Goal: Task Accomplishment & Management: Use online tool/utility

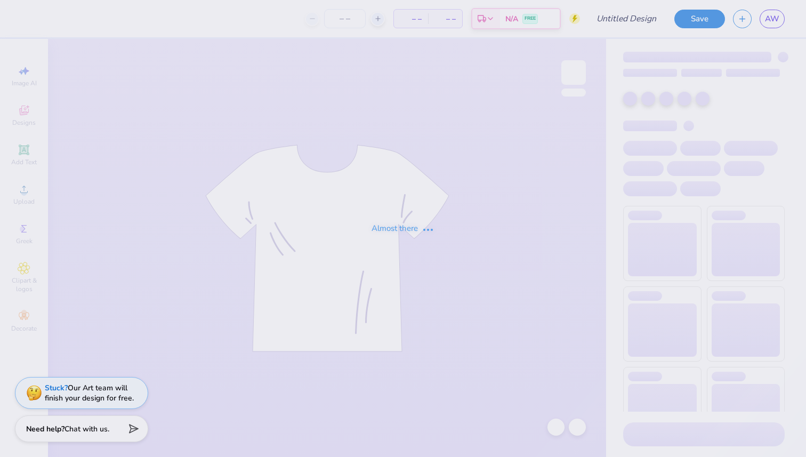
type input "Xtreme sports fall rush 2025"
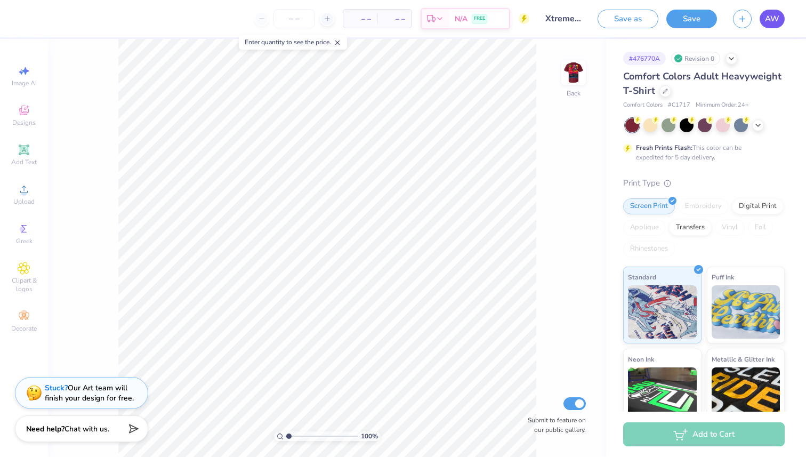
click at [776, 18] on span "AW" at bounding box center [772, 19] width 14 height 12
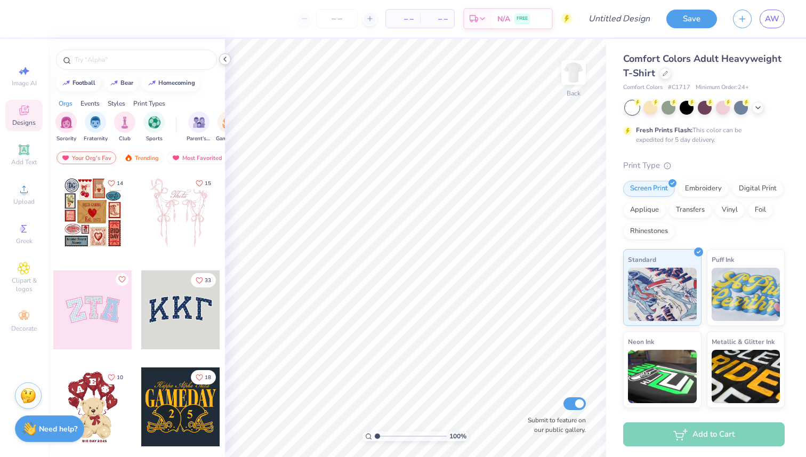
click at [224, 61] on icon at bounding box center [225, 59] width 9 height 9
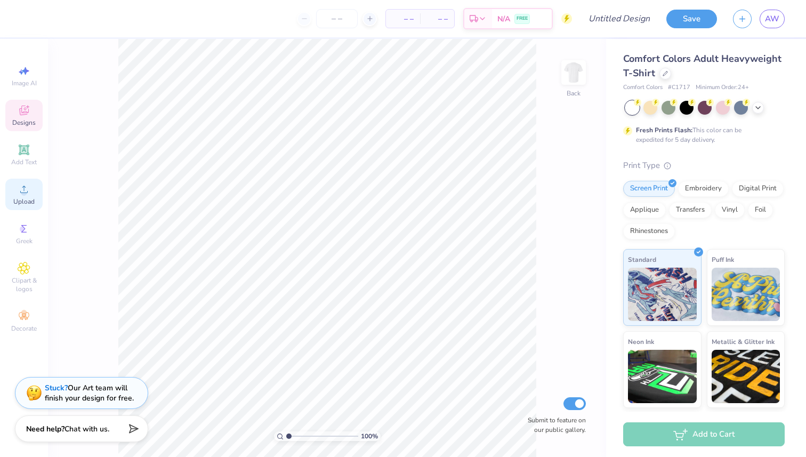
click at [21, 195] on icon at bounding box center [24, 189] width 13 height 13
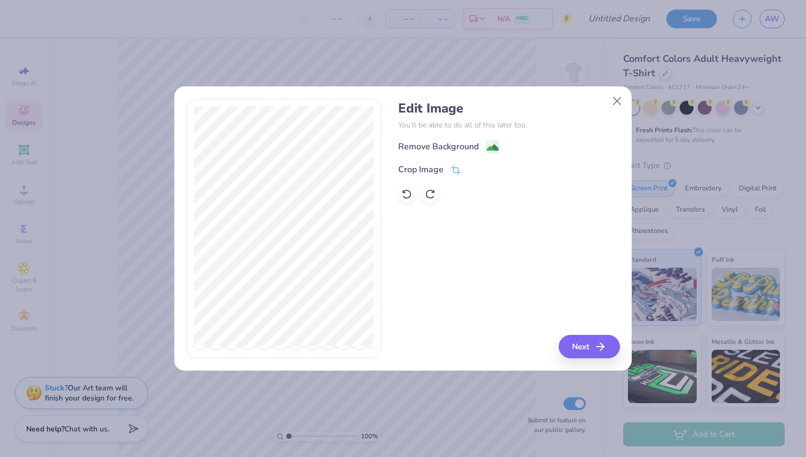
click at [599, 111] on h4 "Edit Image" at bounding box center [508, 108] width 221 height 15
click at [607, 100] on button "Close" at bounding box center [617, 101] width 20 height 20
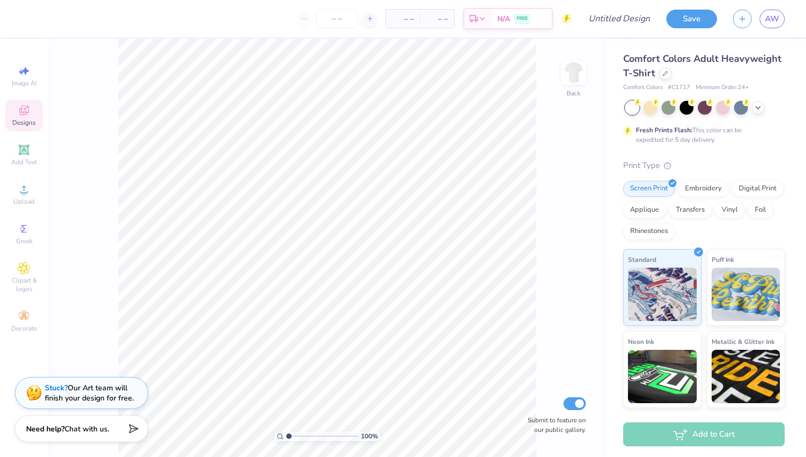
click at [558, 61] on div "100 % Back Submit to feature on our public gallery." at bounding box center [327, 248] width 558 height 418
click at [572, 65] on img at bounding box center [573, 72] width 43 height 43
click at [28, 201] on span "Upload" at bounding box center [23, 201] width 21 height 9
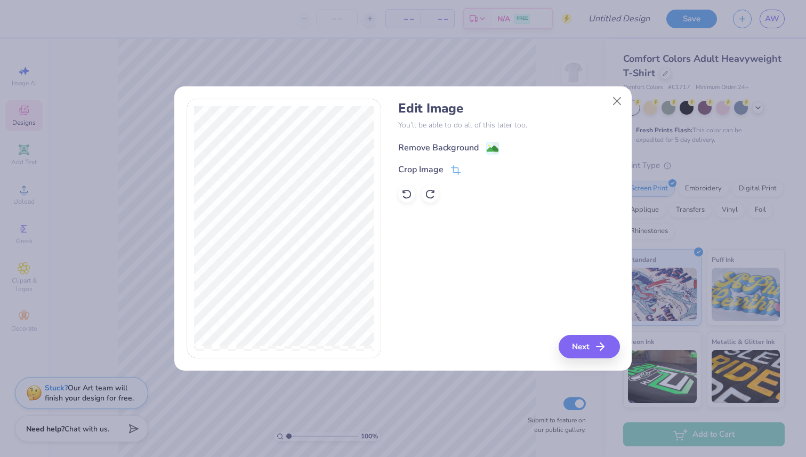
click at [429, 145] on div "Remove Background" at bounding box center [438, 147] width 80 height 13
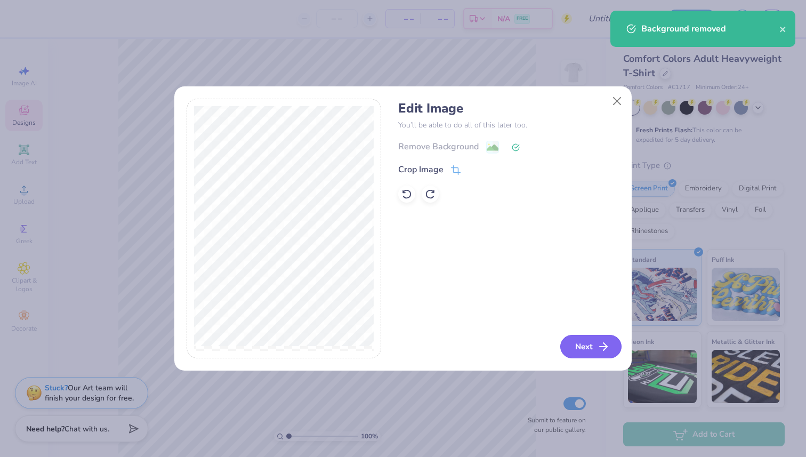
click at [596, 344] on button "Next" at bounding box center [590, 346] width 61 height 23
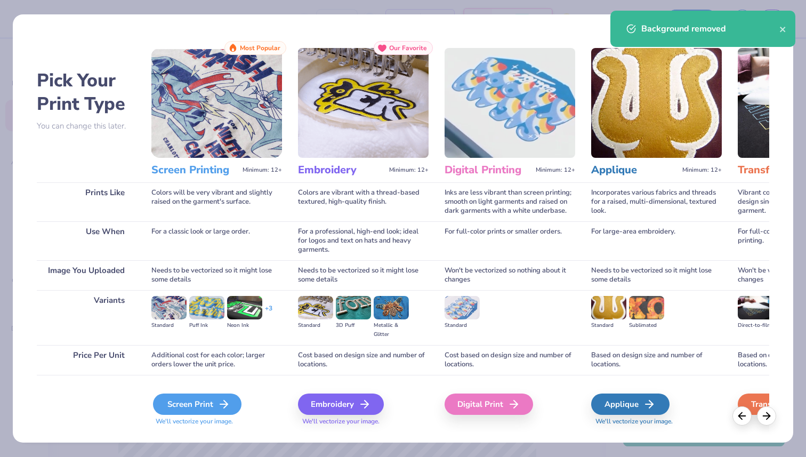
click at [217, 397] on div "Screen Print" at bounding box center [197, 403] width 88 height 21
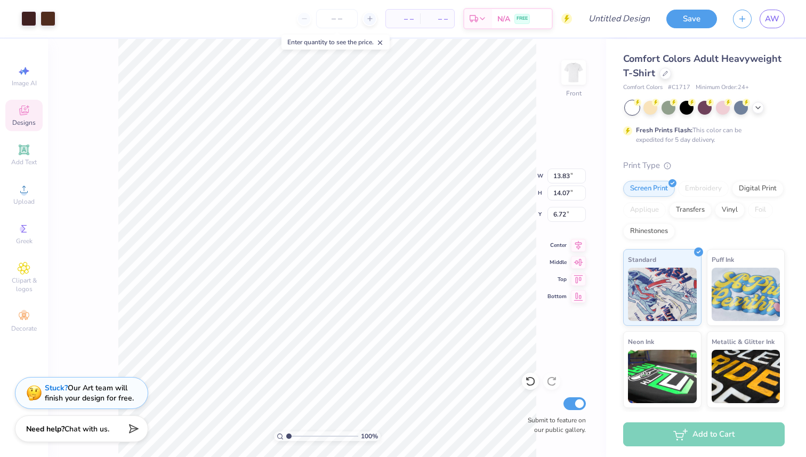
type input "3.00"
type input "14.51"
type input "14.76"
click at [35, 22] on div at bounding box center [28, 17] width 15 height 15
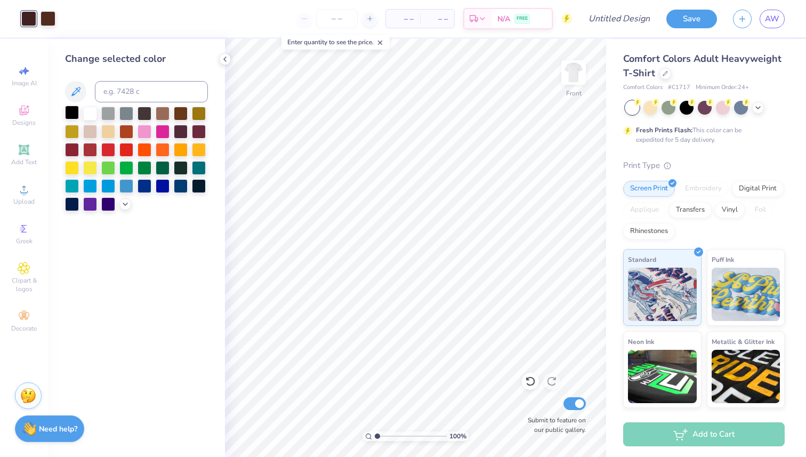
click at [71, 113] on div at bounding box center [72, 113] width 14 height 14
click at [48, 19] on div at bounding box center [47, 17] width 15 height 15
click at [75, 114] on div at bounding box center [72, 113] width 14 height 14
click at [228, 59] on icon at bounding box center [225, 59] width 9 height 9
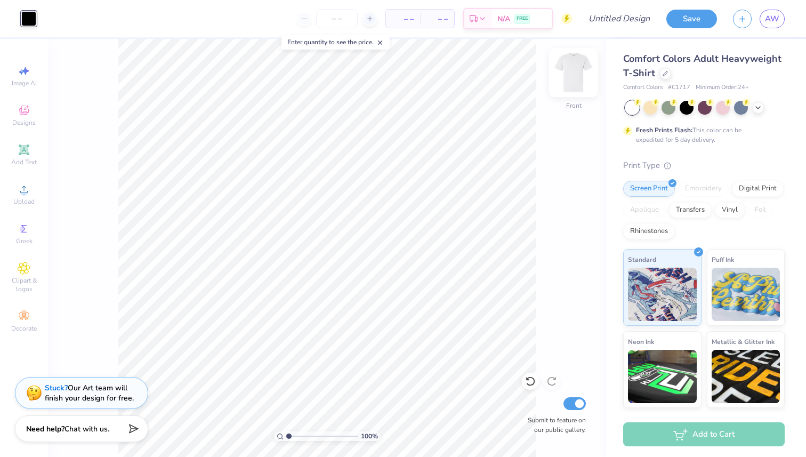
click at [576, 75] on img at bounding box center [573, 72] width 43 height 43
click at [25, 112] on icon at bounding box center [24, 110] width 13 height 13
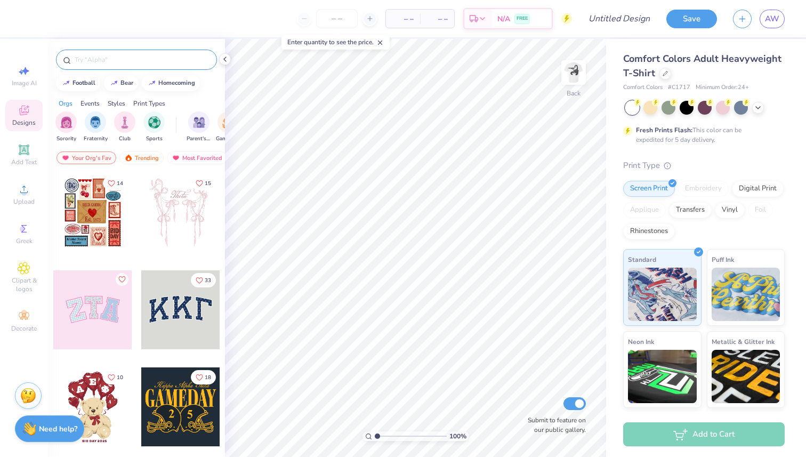
click at [112, 55] on input "text" at bounding box center [142, 59] width 136 height 11
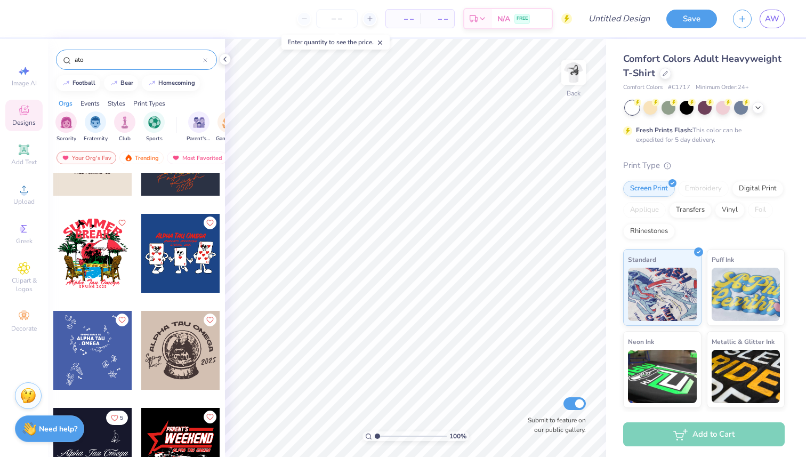
scroll to position [1634, 0]
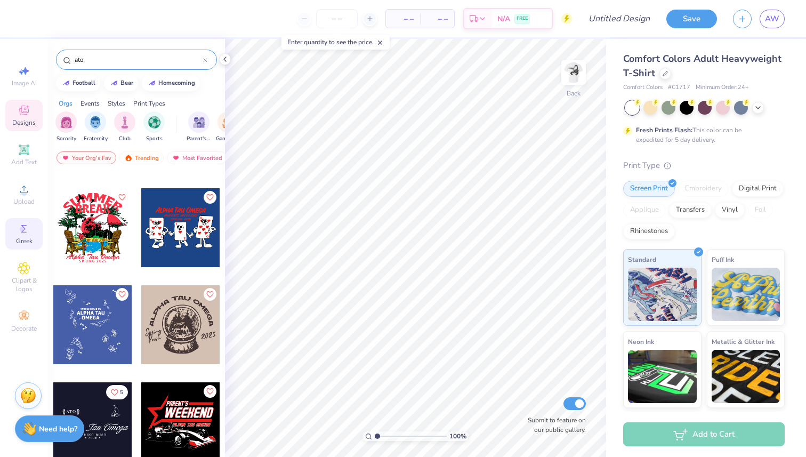
type input "ato"
click at [21, 237] on span "Greek" at bounding box center [24, 241] width 17 height 9
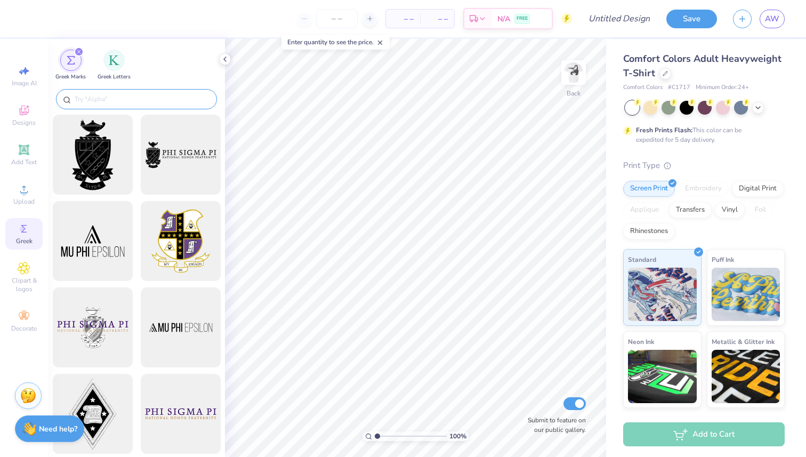
click at [133, 104] on input "text" at bounding box center [142, 99] width 136 height 11
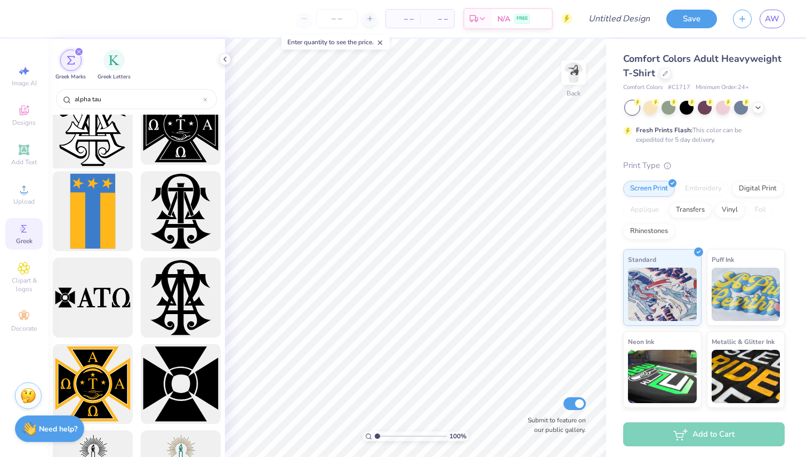
scroll to position [295, 0]
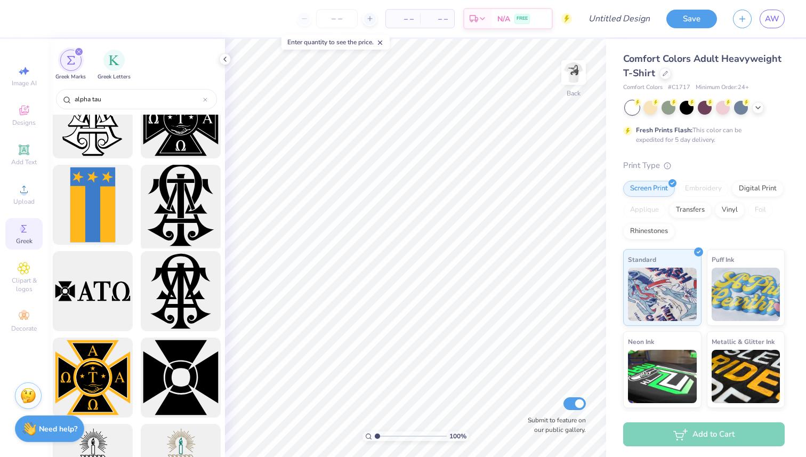
type input "alpha tau"
click at [173, 206] on div at bounding box center [180, 205] width 88 height 88
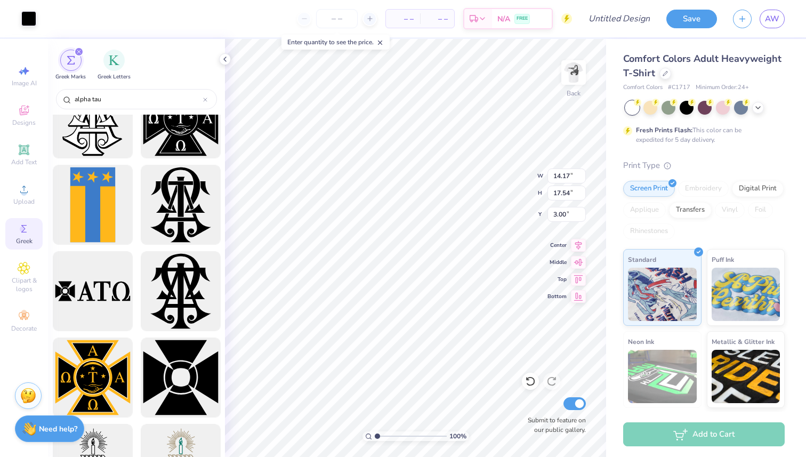
type input "4.68"
type input "5.79"
type input "3.00"
type input "2.97"
type input "3.67"
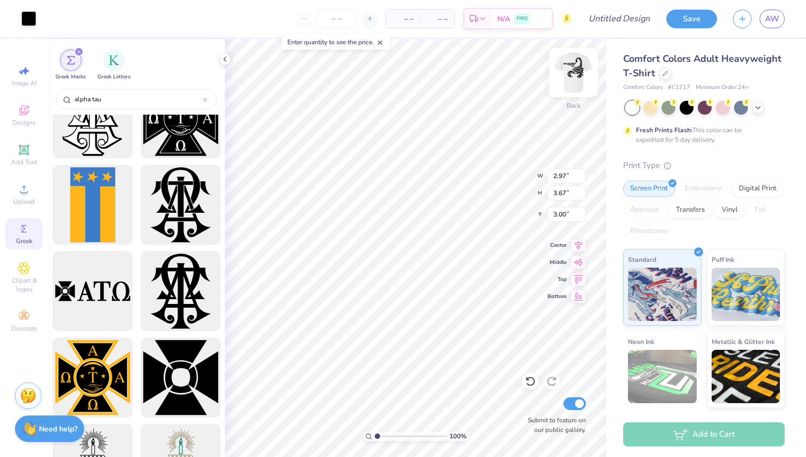
click at [571, 74] on img at bounding box center [573, 72] width 43 height 43
click at [571, 74] on img at bounding box center [573, 72] width 21 height 21
click at [220, 58] on div at bounding box center [225, 59] width 12 height 12
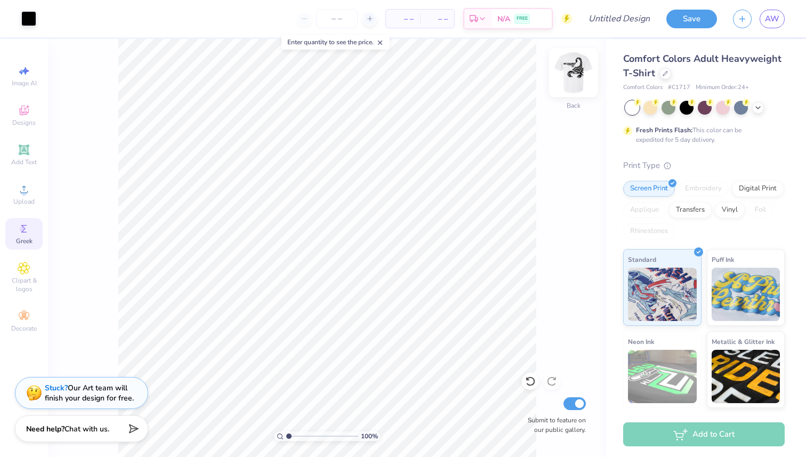
click at [577, 70] on img at bounding box center [573, 72] width 43 height 43
click at [30, 21] on div at bounding box center [28, 17] width 15 height 15
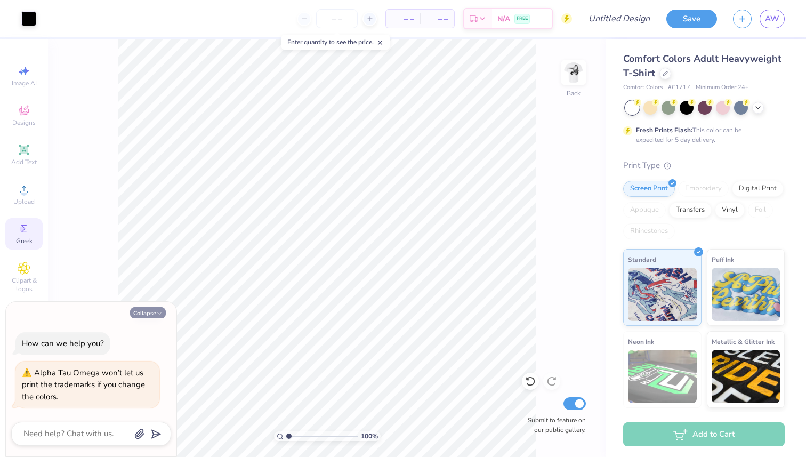
click at [157, 313] on icon "button" at bounding box center [159, 313] width 6 height 6
type textarea "x"
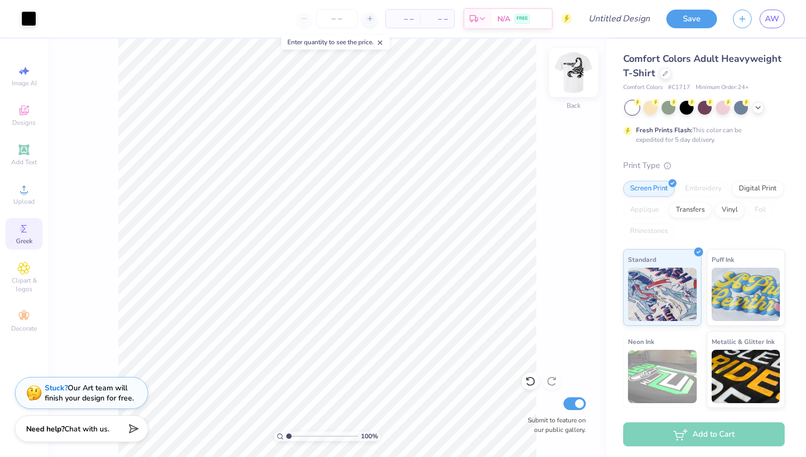
click at [567, 76] on img at bounding box center [573, 72] width 43 height 43
click at [567, 76] on img at bounding box center [573, 72] width 21 height 21
click at [764, 108] on div at bounding box center [704, 108] width 159 height 14
click at [760, 107] on icon at bounding box center [757, 106] width 9 height 9
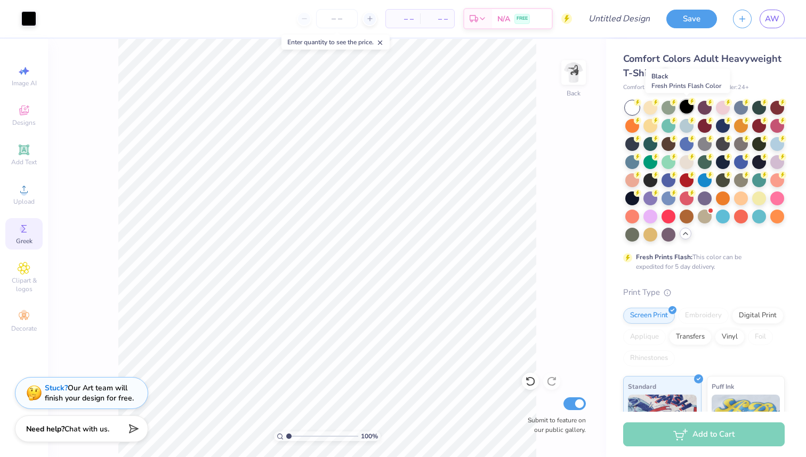
click at [686, 107] on div at bounding box center [686, 107] width 14 height 14
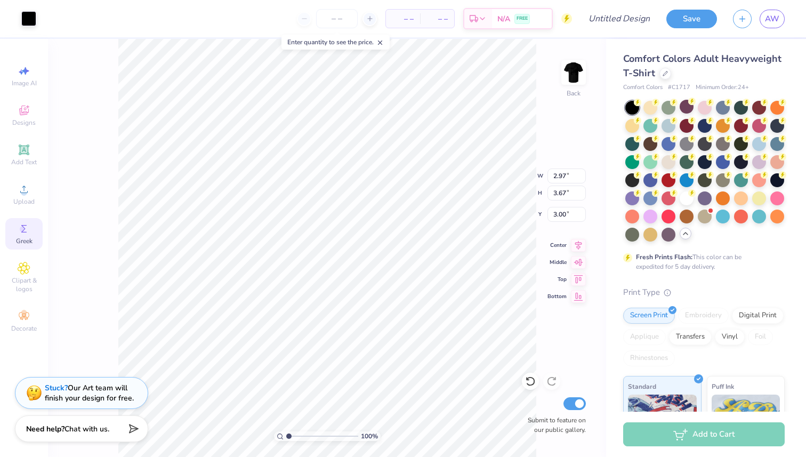
click at [24, 237] on span "Greek" at bounding box center [24, 241] width 17 height 9
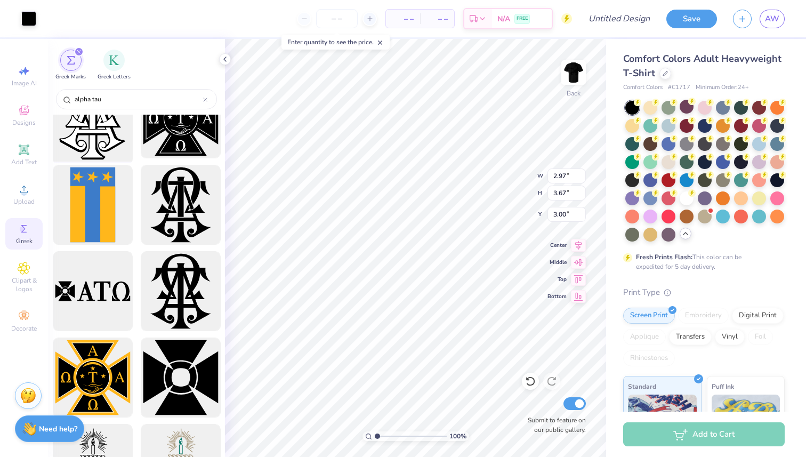
click at [93, 130] on div at bounding box center [92, 119] width 88 height 88
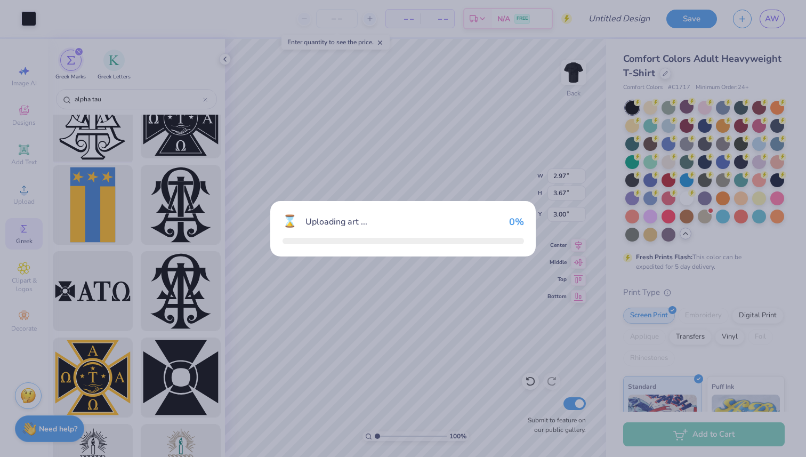
type input "14.17"
type input "17.51"
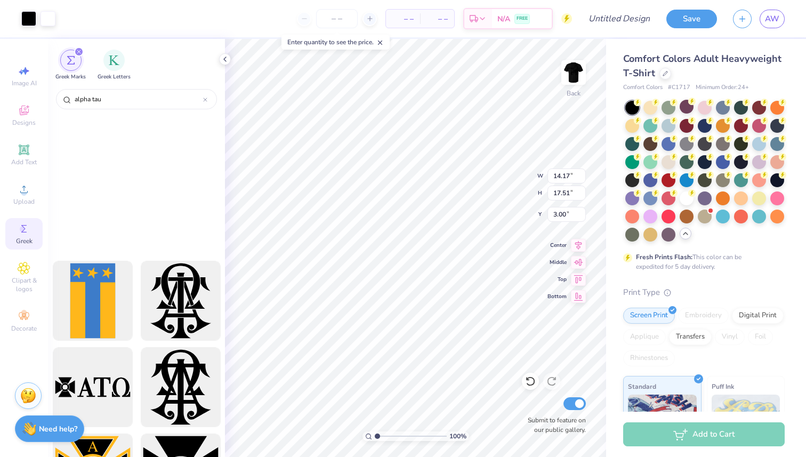
scroll to position [0, 0]
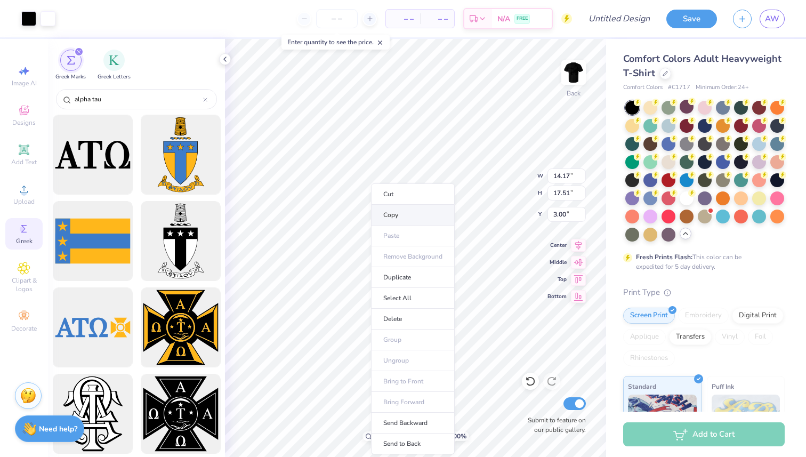
click at [395, 215] on li "Copy" at bounding box center [413, 215] width 84 height 21
type input "5.87"
type input "7.25"
type input "13.26"
type input "5.87"
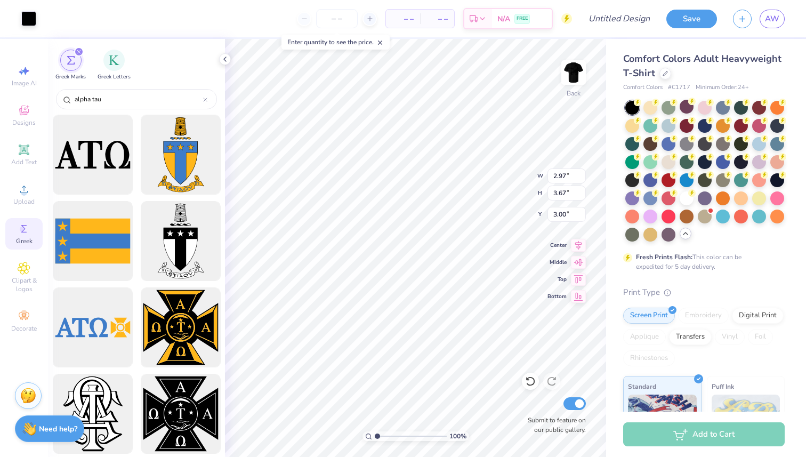
type input "7.25"
type input "13.26"
type input "3.90"
type input "4.81"
type input "3.00"
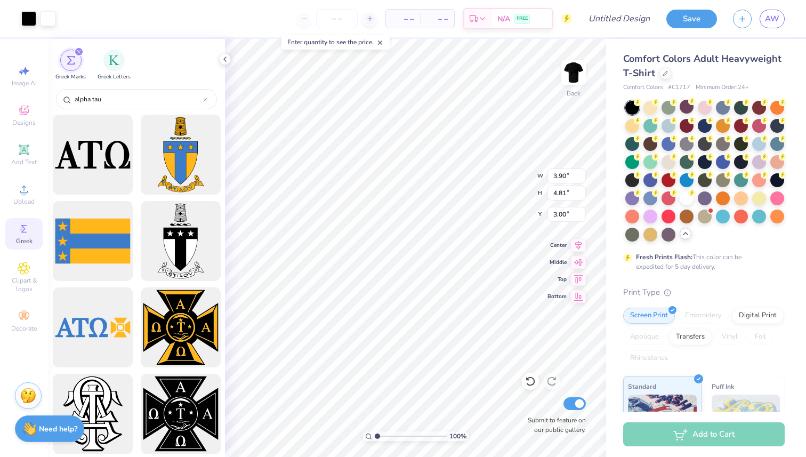
type input "3.31"
type input "4.09"
type input "2.97"
type input "3.67"
click at [225, 59] on icon at bounding box center [225, 59] width 9 height 9
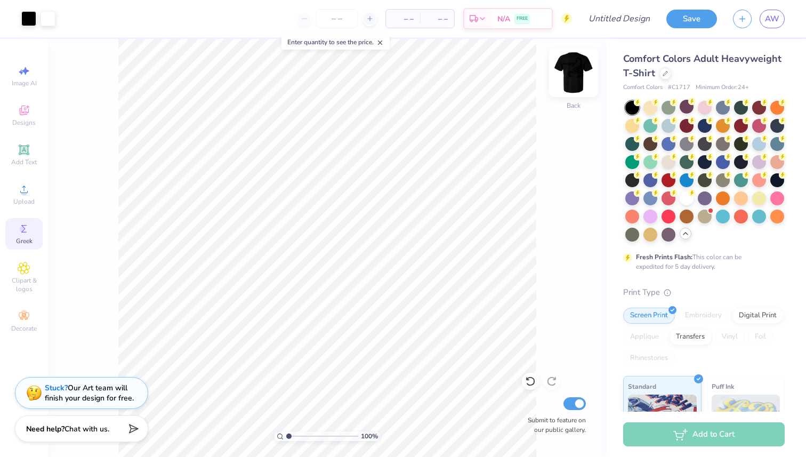
click at [562, 70] on div at bounding box center [573, 72] width 49 height 49
click at [27, 13] on div at bounding box center [28, 17] width 15 height 15
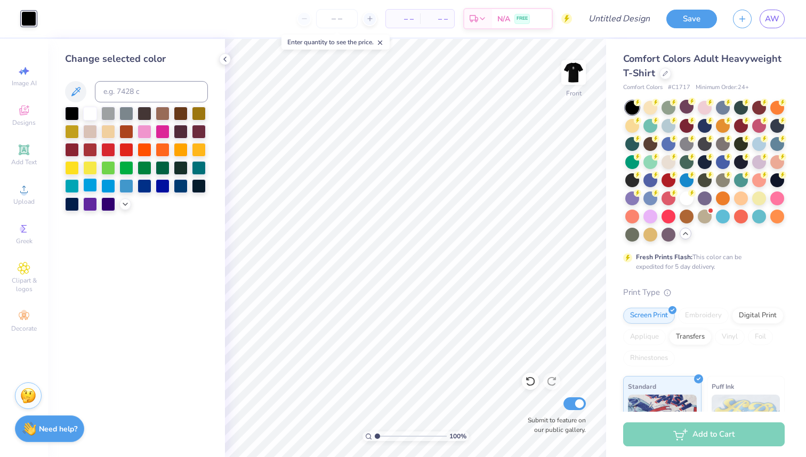
click at [91, 181] on div at bounding box center [90, 185] width 14 height 14
click at [572, 78] on img at bounding box center [573, 72] width 43 height 43
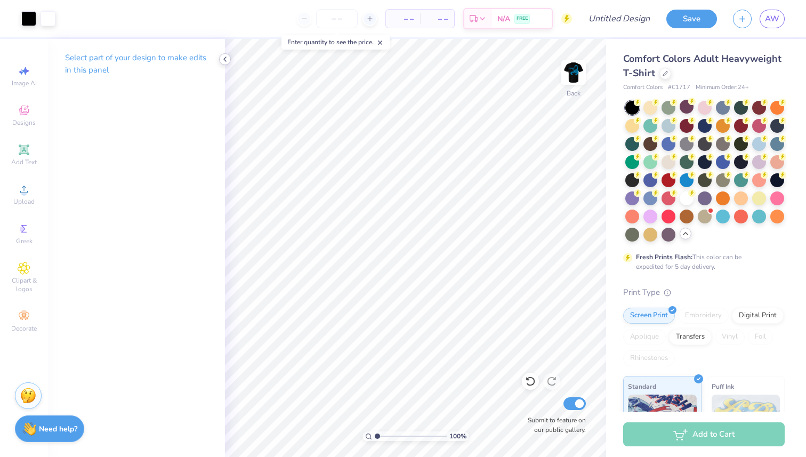
click at [225, 60] on polyline at bounding box center [225, 59] width 2 height 4
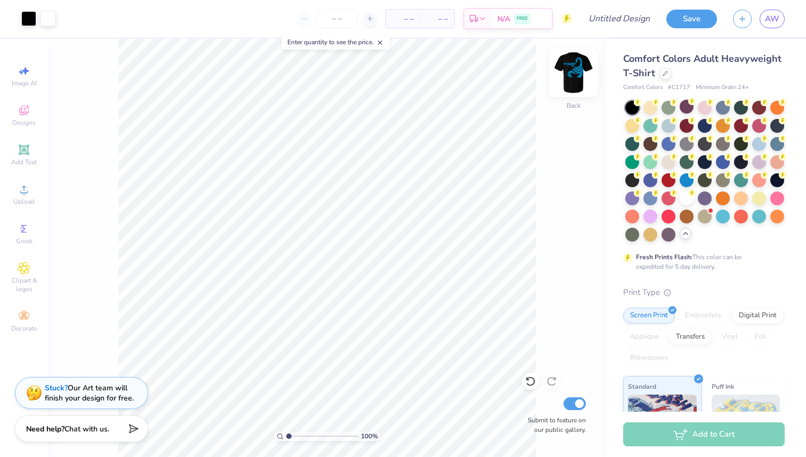
click at [578, 74] on img at bounding box center [573, 72] width 43 height 43
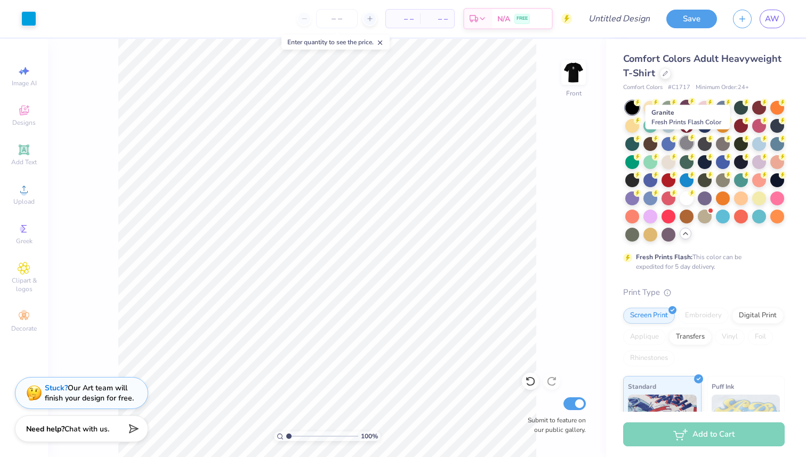
click at [687, 145] on div at bounding box center [686, 143] width 14 height 14
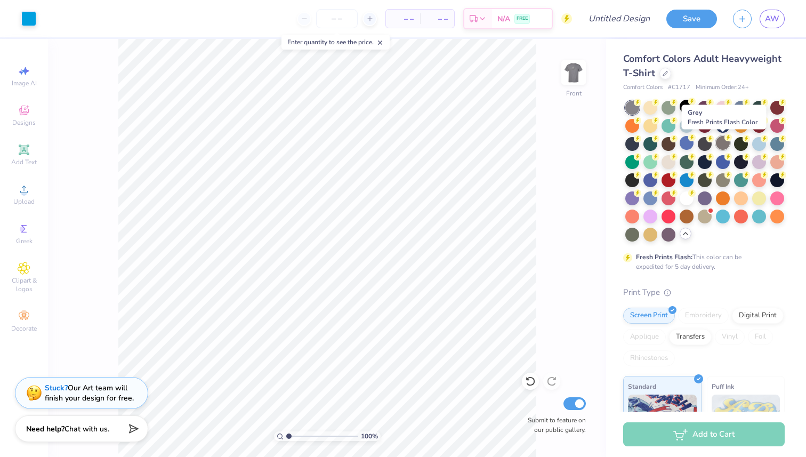
click at [722, 144] on div at bounding box center [723, 143] width 14 height 14
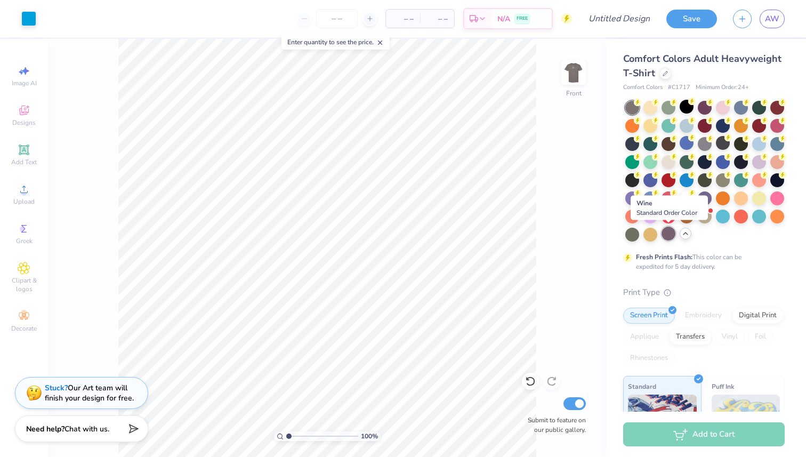
click at [672, 238] on div at bounding box center [668, 233] width 14 height 14
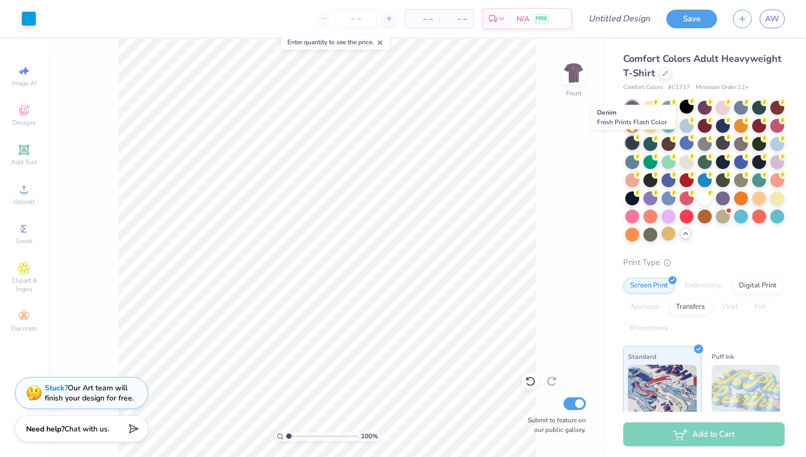
click at [631, 141] on div at bounding box center [632, 143] width 14 height 14
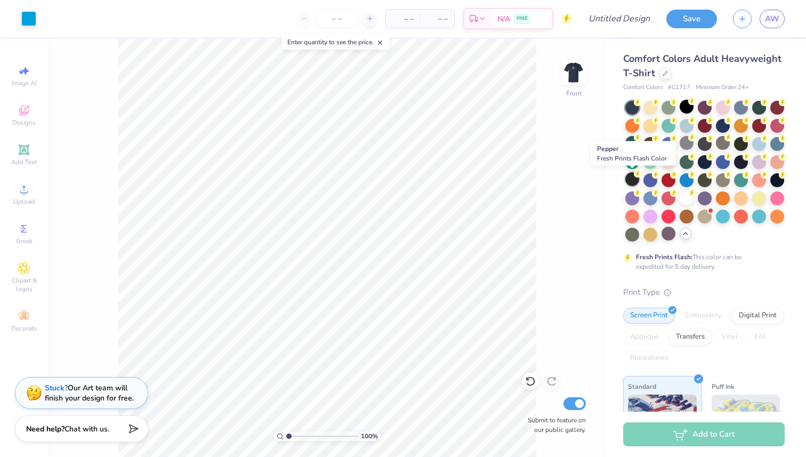
click at [631, 172] on div at bounding box center [632, 179] width 14 height 14
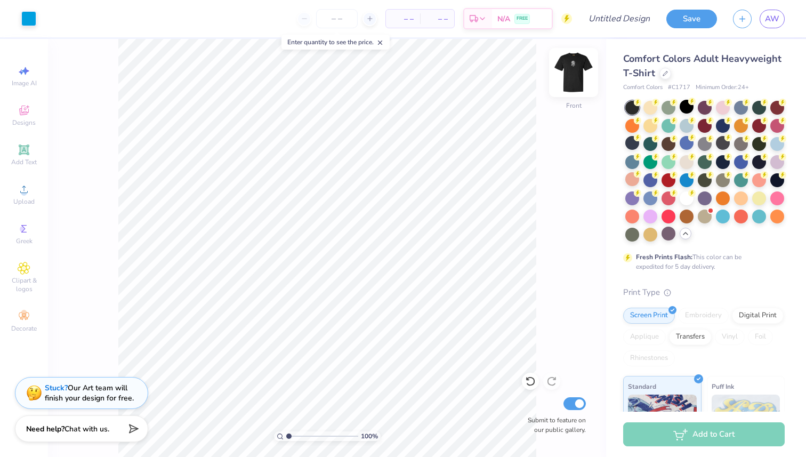
click at [584, 80] on div at bounding box center [573, 72] width 49 height 49
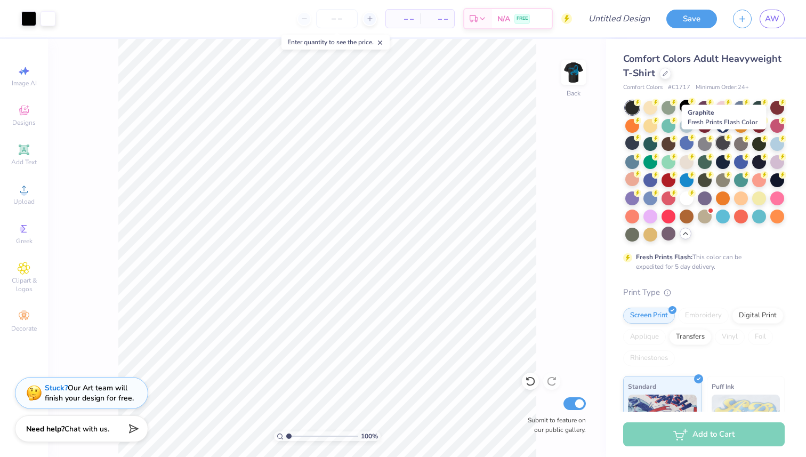
click at [724, 141] on div at bounding box center [723, 143] width 14 height 14
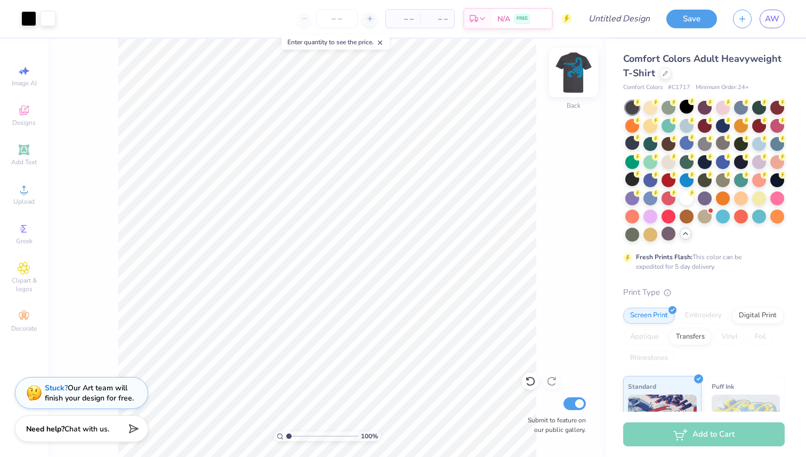
click at [575, 67] on img at bounding box center [573, 72] width 43 height 43
click at [575, 67] on img at bounding box center [573, 72] width 21 height 21
type input "2.37"
click at [572, 83] on img at bounding box center [573, 72] width 43 height 43
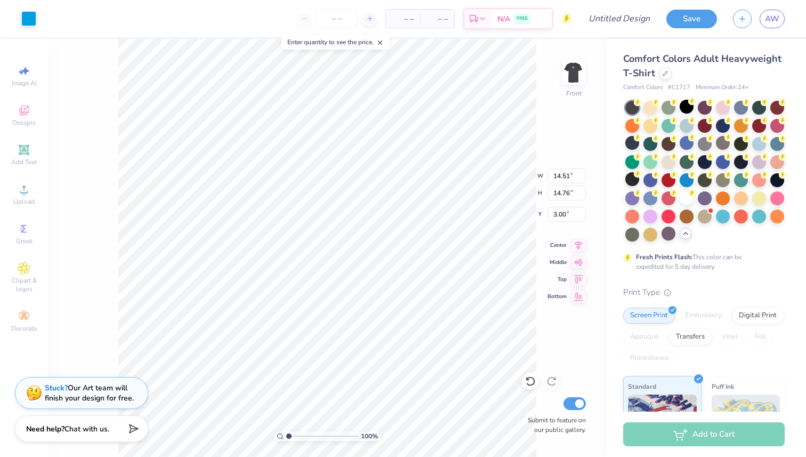
type input "14.26"
type input "14.51"
click at [573, 242] on icon at bounding box center [578, 243] width 15 height 13
click at [490, 169] on div "100 % Front W 14.26 14.26 " H 14.51 14.51 " Y 3.00 3.00 " Center Middle Top Bot…" at bounding box center [327, 248] width 558 height 418
click at [576, 63] on img at bounding box center [573, 72] width 43 height 43
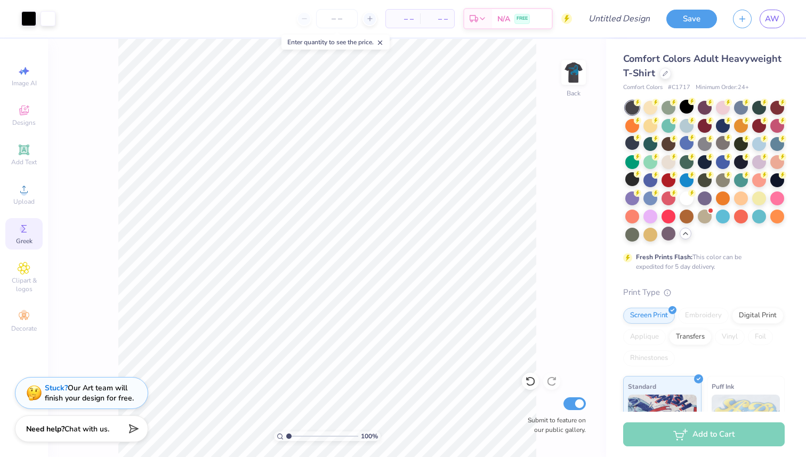
click at [21, 227] on circle at bounding box center [23, 229] width 6 height 6
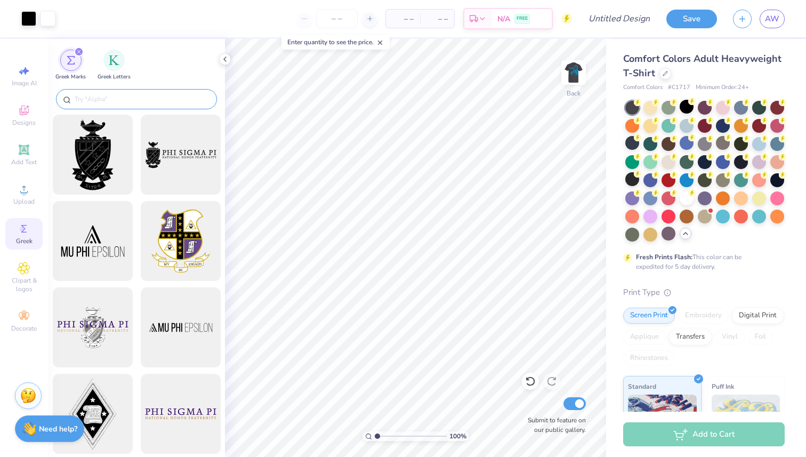
click at [100, 93] on div at bounding box center [136, 99] width 161 height 20
click at [117, 93] on div at bounding box center [136, 99] width 161 height 20
click at [114, 101] on input "text" at bounding box center [142, 99] width 136 height 11
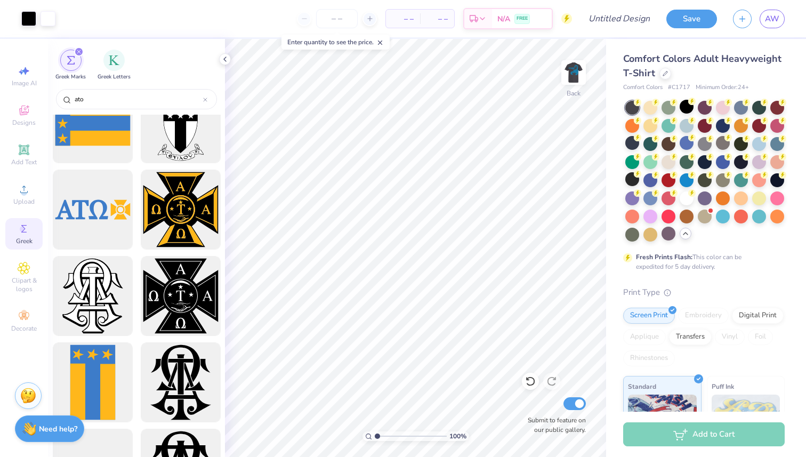
scroll to position [262, 0]
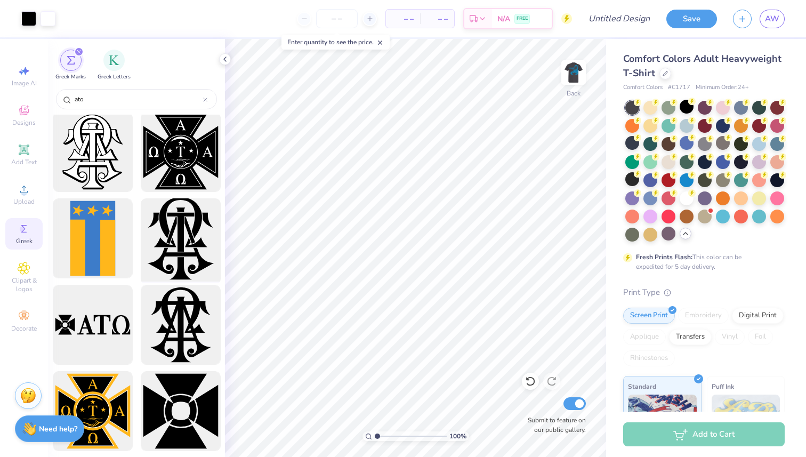
type input "ato"
click at [167, 246] on div at bounding box center [180, 238] width 88 height 88
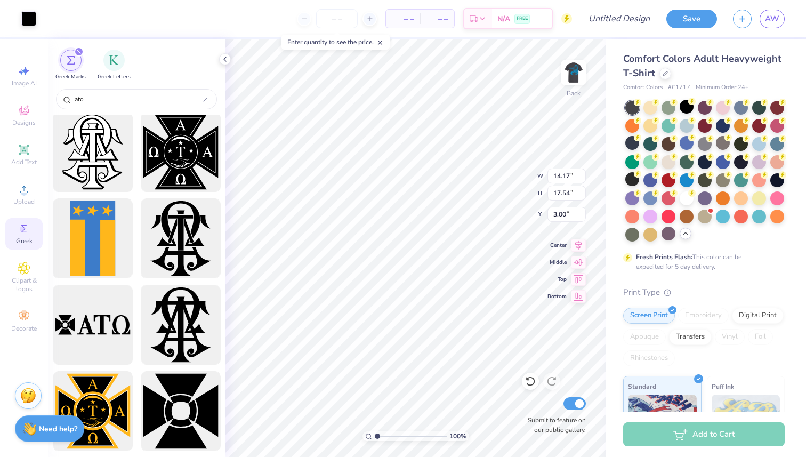
type input "3.31"
type input "4.09"
type input "2.37"
type input "3.73"
type input "4.62"
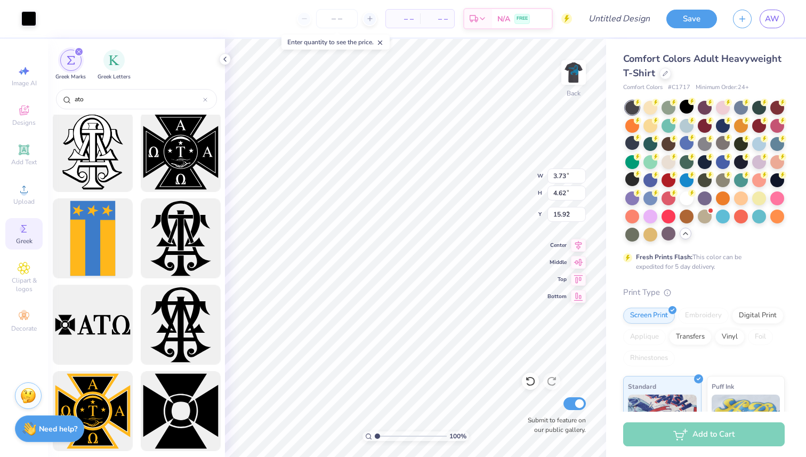
type input "3.00"
click at [33, 20] on div at bounding box center [28, 17] width 15 height 15
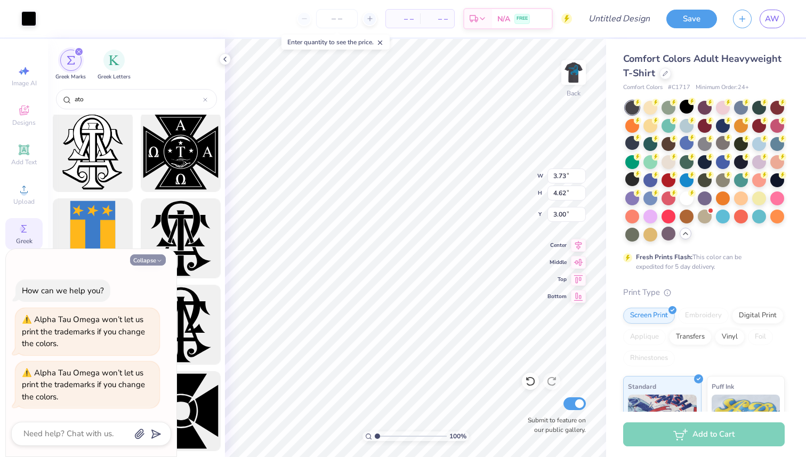
click at [149, 261] on button "Collapse" at bounding box center [148, 259] width 36 height 11
type textarea "x"
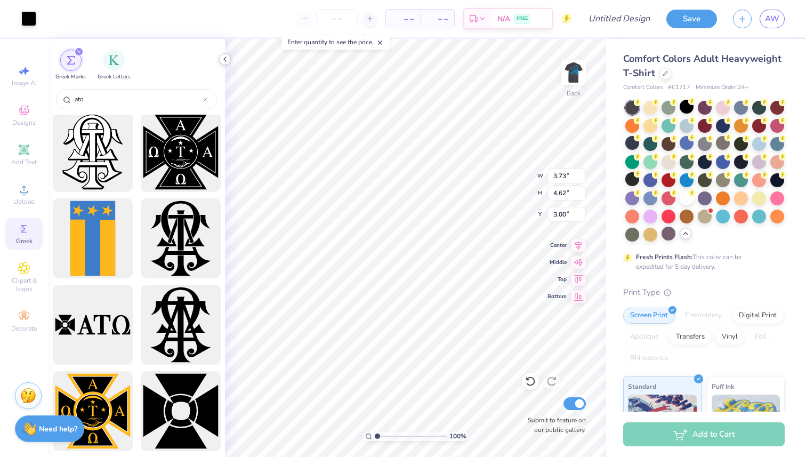
click at [221, 60] on icon at bounding box center [225, 59] width 9 height 9
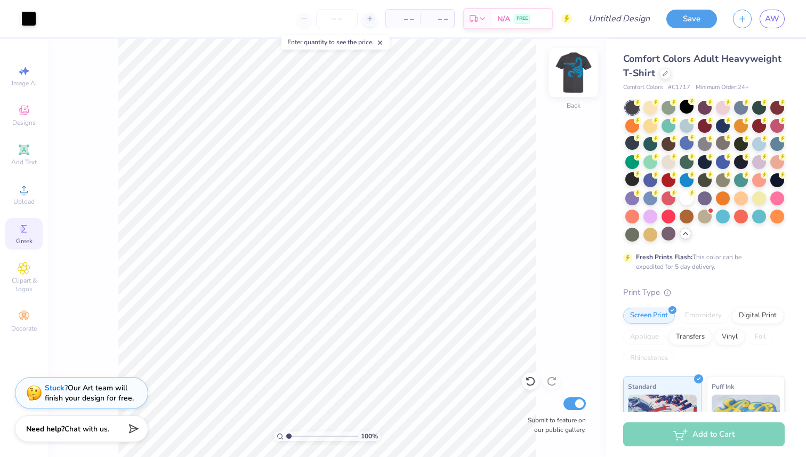
click at [573, 71] on img at bounding box center [573, 72] width 43 height 43
click at [584, 72] on img at bounding box center [573, 72] width 43 height 43
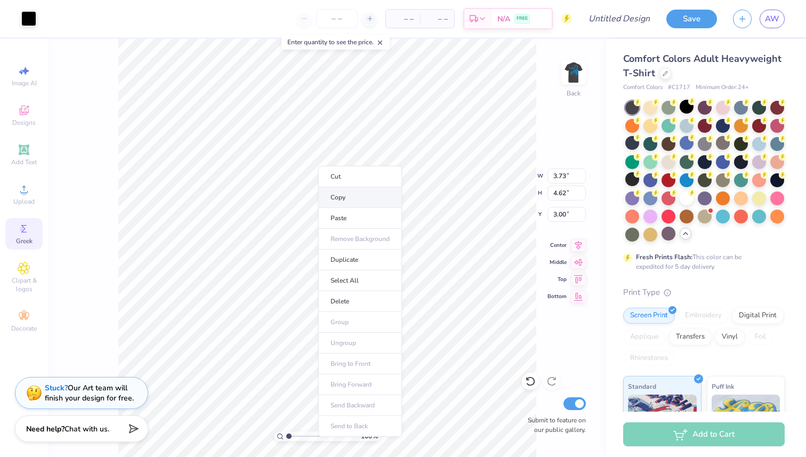
click at [326, 190] on li "Copy" at bounding box center [360, 197] width 84 height 21
click at [29, 69] on icon at bounding box center [24, 70] width 13 height 13
select select "4"
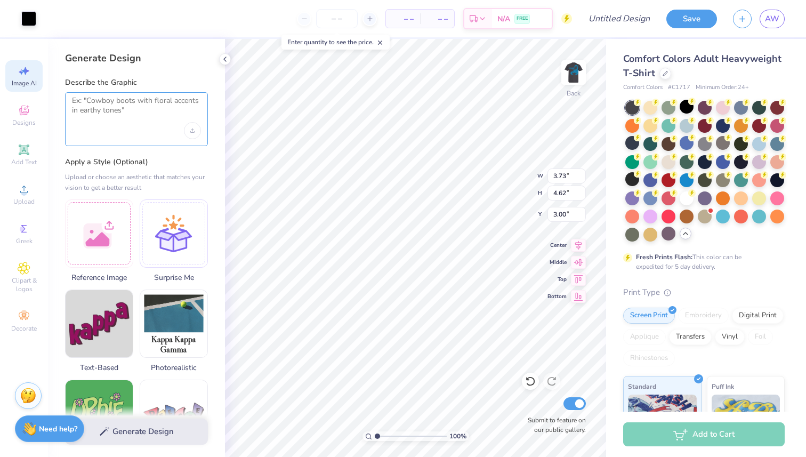
click at [137, 103] on textarea at bounding box center [136, 109] width 129 height 27
click at [115, 229] on div at bounding box center [99, 232] width 68 height 68
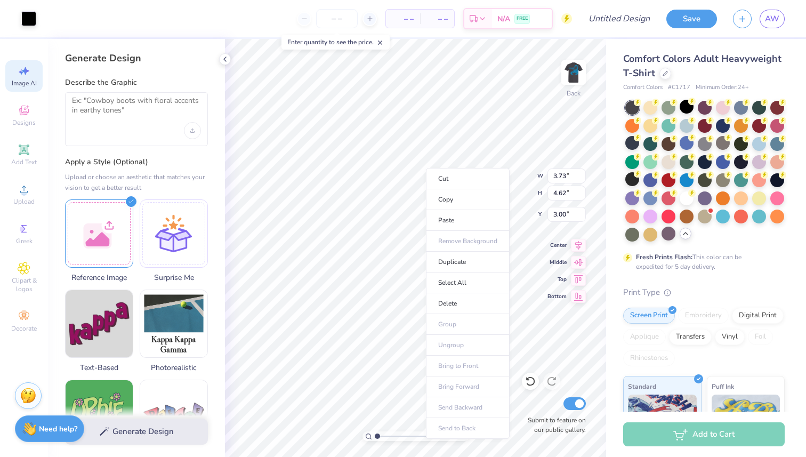
click at [221, 129] on div "Generate Design Describe the Graphic Apply a Style (Optional) Upload or choose …" at bounding box center [136, 248] width 177 height 418
click at [227, 59] on icon at bounding box center [225, 59] width 9 height 9
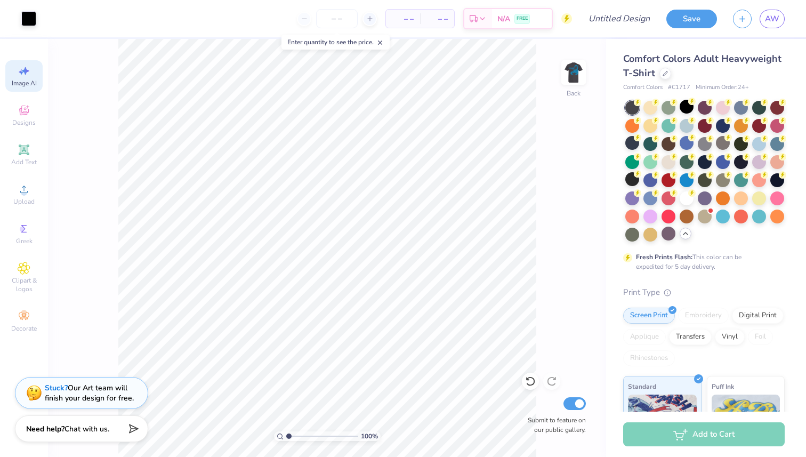
click at [384, 42] on icon at bounding box center [379, 42] width 7 height 7
click at [24, 225] on icon at bounding box center [23, 228] width 5 height 7
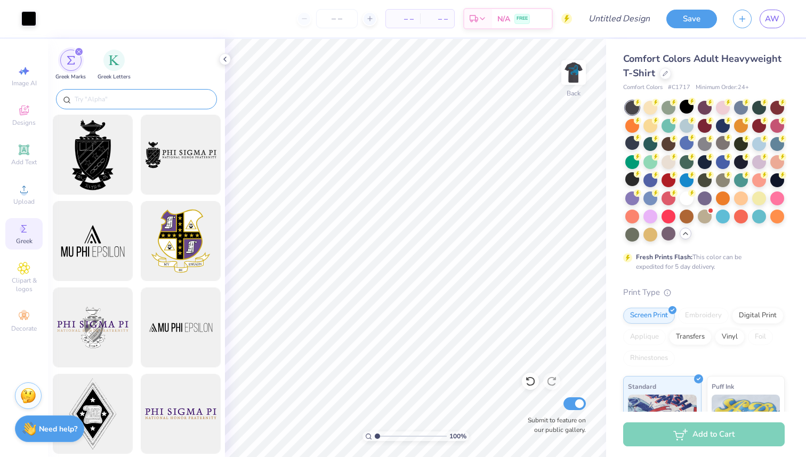
click at [98, 96] on input "text" at bounding box center [142, 99] width 136 height 11
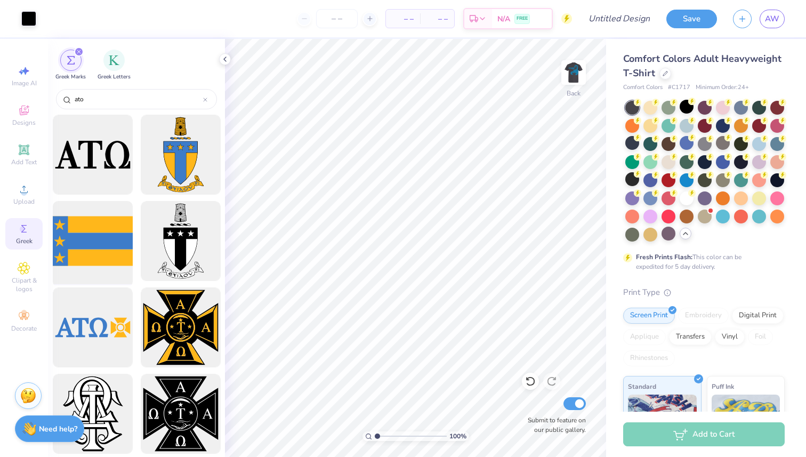
type input "ato"
click at [84, 250] on div at bounding box center [92, 241] width 88 height 88
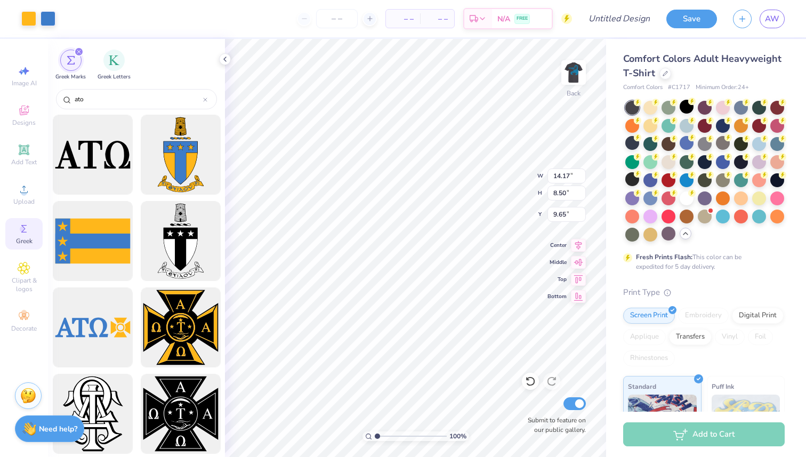
type input "9.65"
type input "7.94"
type input "4.76"
type input "13.39"
type input "9.57"
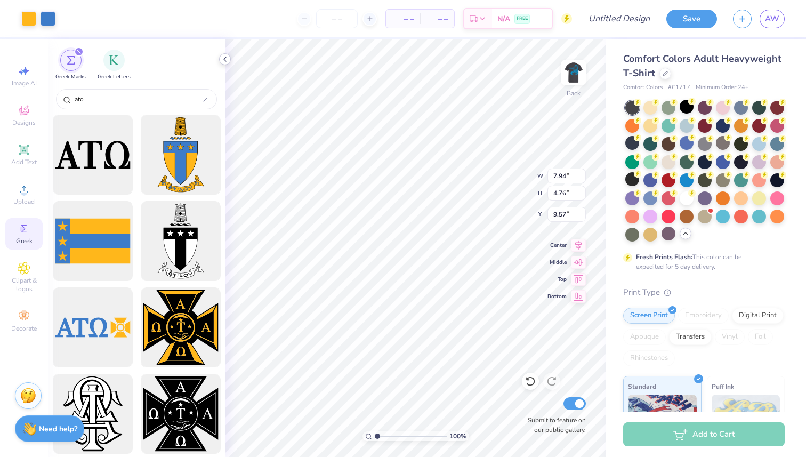
click at [224, 56] on icon at bounding box center [225, 59] width 9 height 9
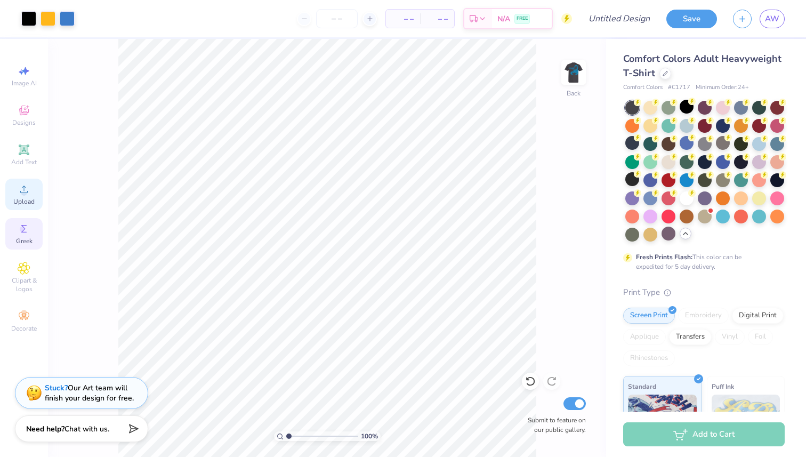
click at [29, 201] on span "Upload" at bounding box center [23, 201] width 21 height 9
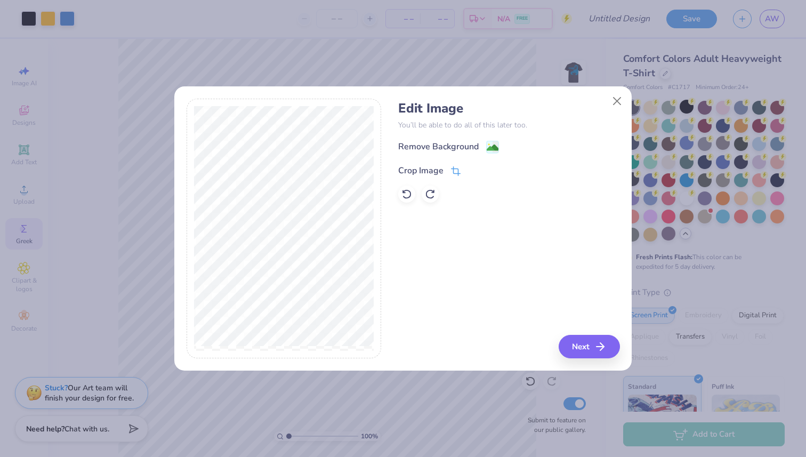
click at [435, 169] on div "Crop Image" at bounding box center [420, 170] width 45 height 13
click at [473, 171] on icon at bounding box center [474, 169] width 6 height 6
click at [471, 148] on div "Remove Background" at bounding box center [438, 147] width 80 height 13
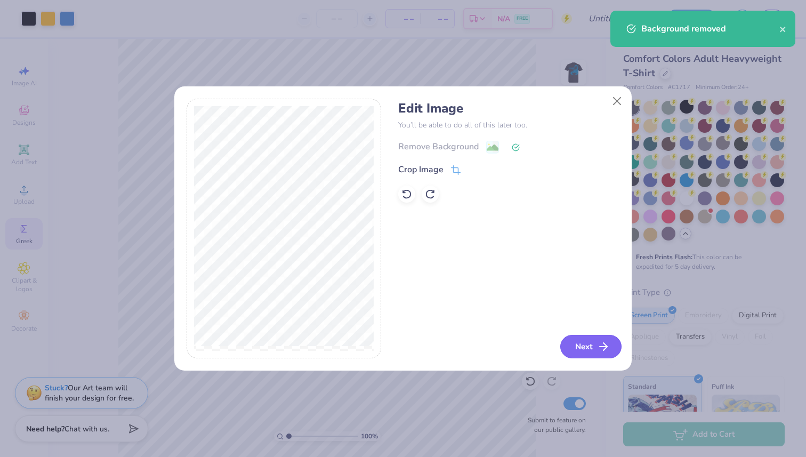
click at [587, 336] on button "Next" at bounding box center [590, 346] width 61 height 23
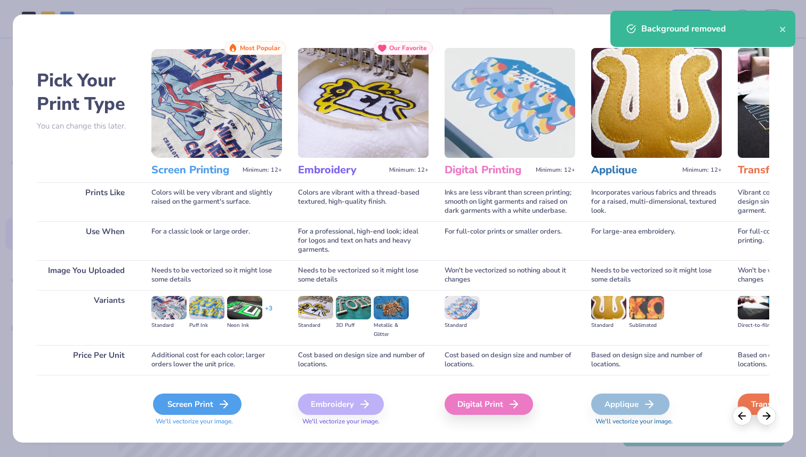
click at [203, 401] on div "Screen Print" at bounding box center [197, 403] width 88 height 21
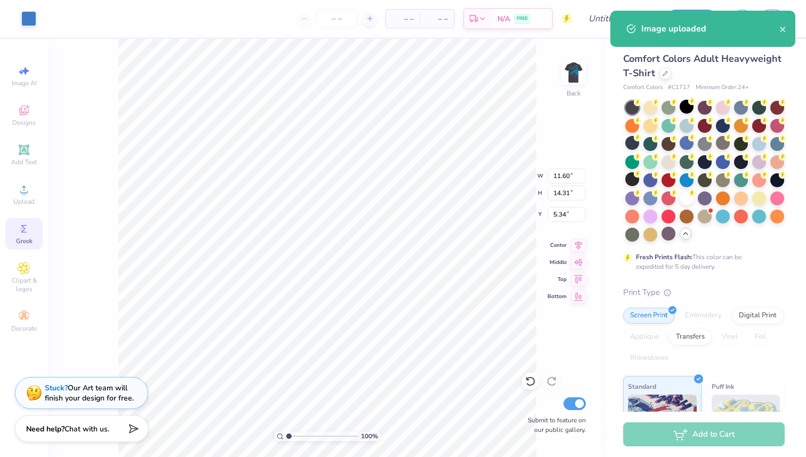
type input "7.18"
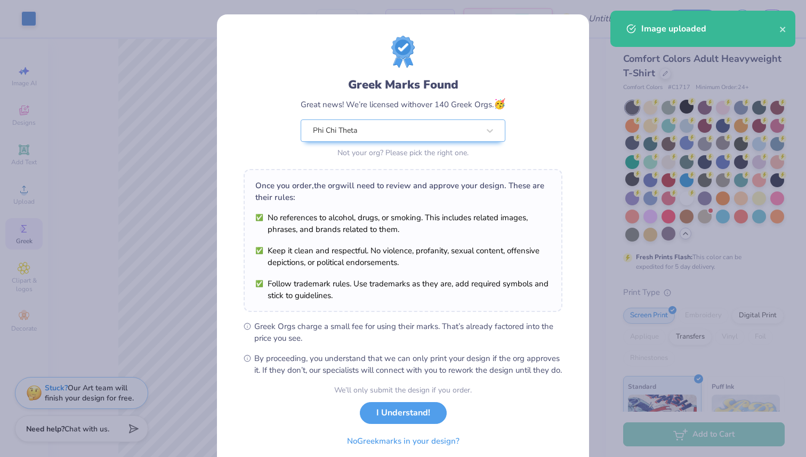
click at [325, 160] on div "Greek Marks Found Great news! We’re licensed with over 140 Greek Orgs. 🥳 Phi Ch…" at bounding box center [403, 206] width 319 height 340
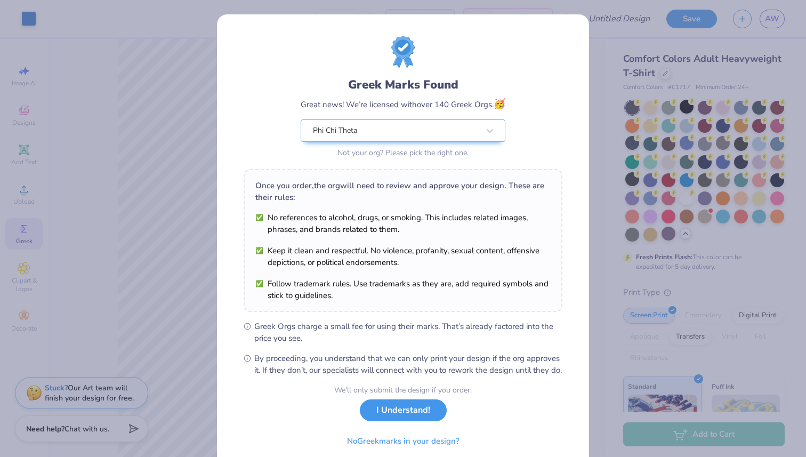
click at [431, 421] on button "I Understand!" at bounding box center [403, 410] width 87 height 22
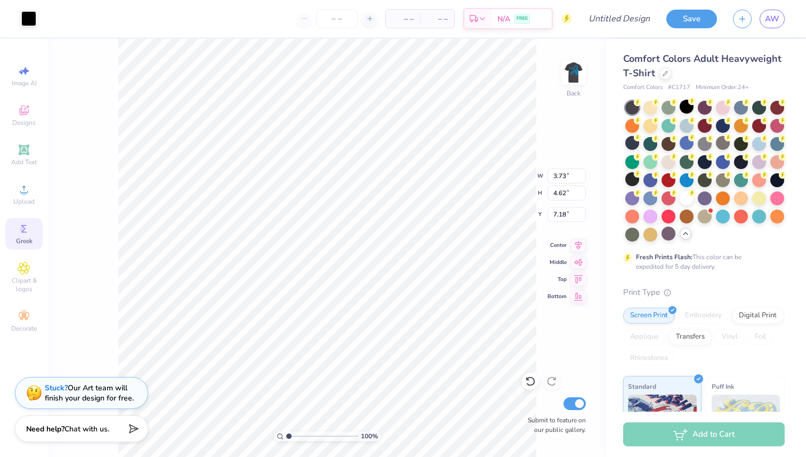
type input "3.73"
type input "4.62"
type input "3.00"
type input "0.73"
type input "6.55"
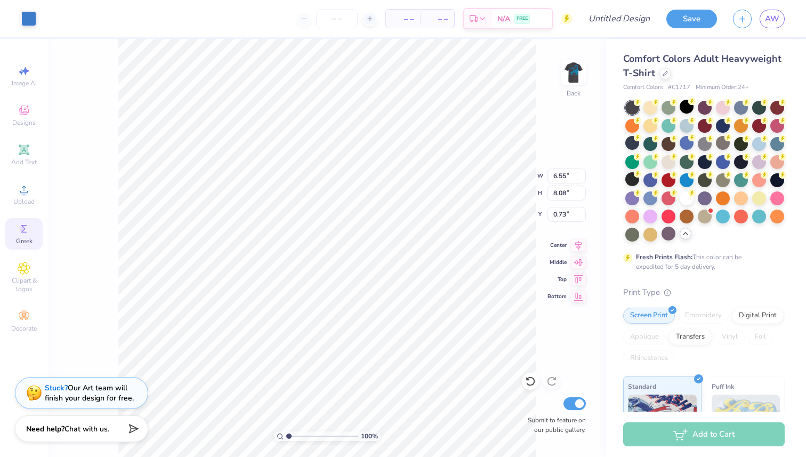
type input "8.08"
type input "7.94"
type input "4.76"
type input "9.57"
type input "3.00"
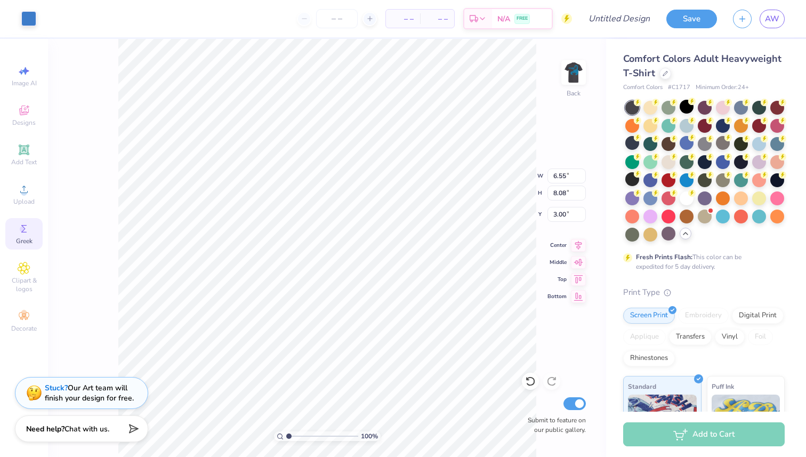
type input "3.43"
type input "4.23"
type input "3.00"
click at [566, 71] on img at bounding box center [573, 72] width 43 height 43
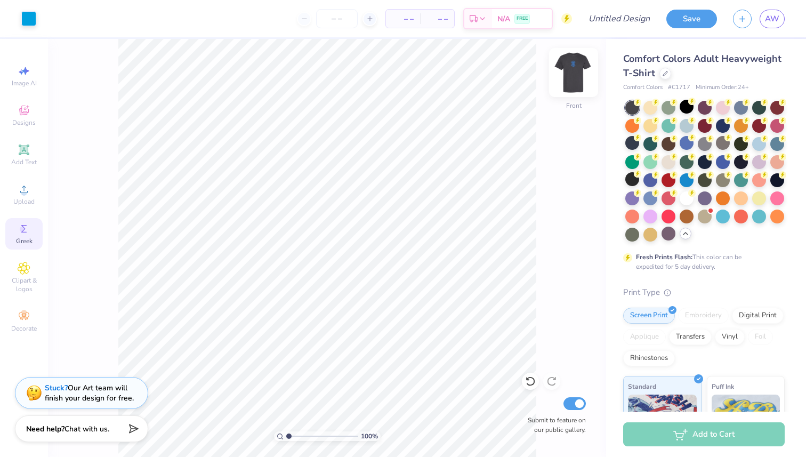
click at [571, 78] on img at bounding box center [573, 72] width 43 height 43
click at [580, 70] on img at bounding box center [573, 72] width 43 height 43
click at [577, 70] on img at bounding box center [573, 72] width 43 height 43
click at [620, 23] on input "Design Title" at bounding box center [632, 18] width 52 height 21
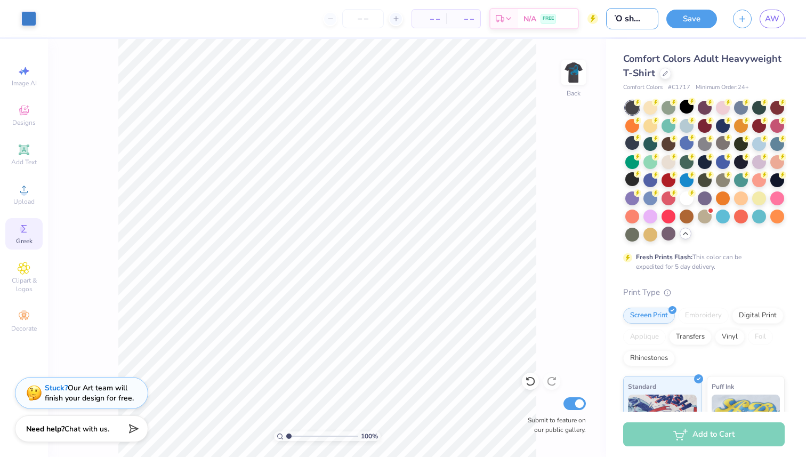
type input "ATO shirt 2"
click at [575, 75] on img at bounding box center [573, 72] width 43 height 43
click at [30, 24] on div at bounding box center [28, 17] width 15 height 15
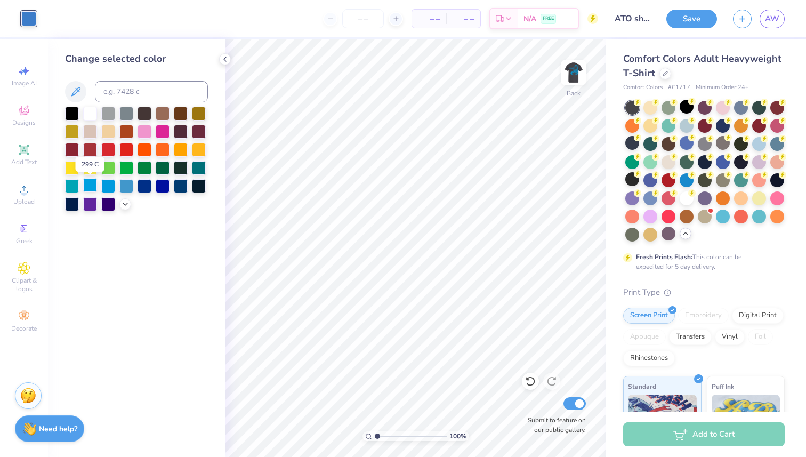
click at [95, 184] on div at bounding box center [90, 185] width 14 height 14
click at [579, 77] on img at bounding box center [573, 72] width 43 height 43
click at [569, 68] on img at bounding box center [573, 72] width 43 height 43
click at [229, 61] on icon at bounding box center [225, 59] width 9 height 9
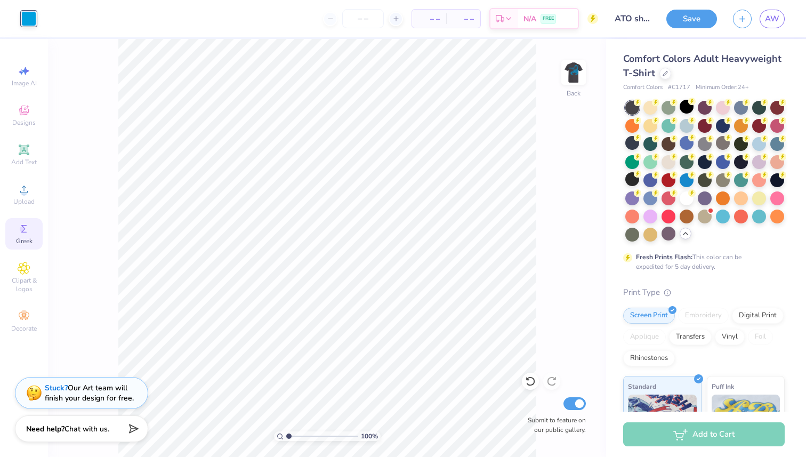
click at [22, 229] on circle at bounding box center [23, 229] width 6 height 6
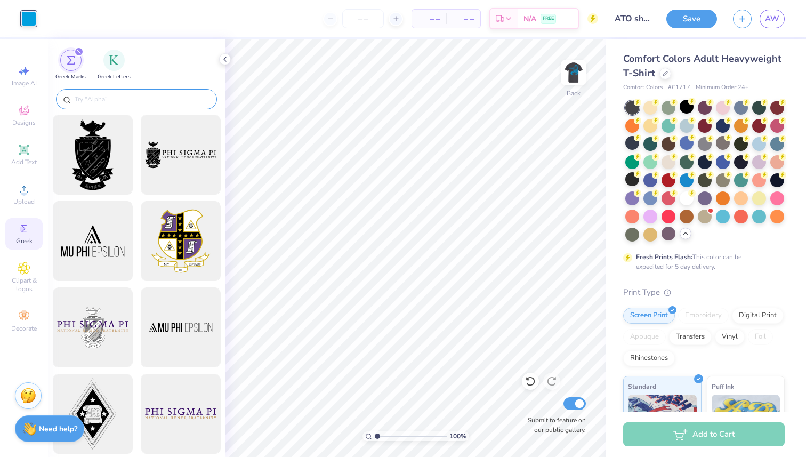
click at [108, 99] on input "text" at bounding box center [142, 99] width 136 height 11
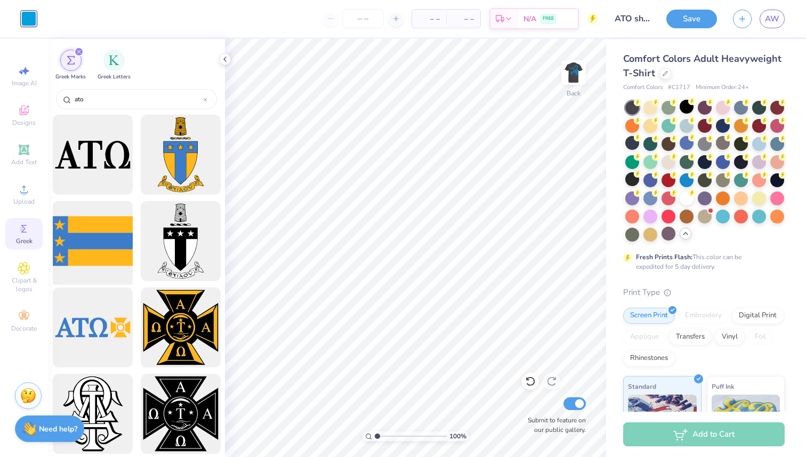
type input "ato"
click at [92, 246] on div at bounding box center [92, 241] width 88 height 88
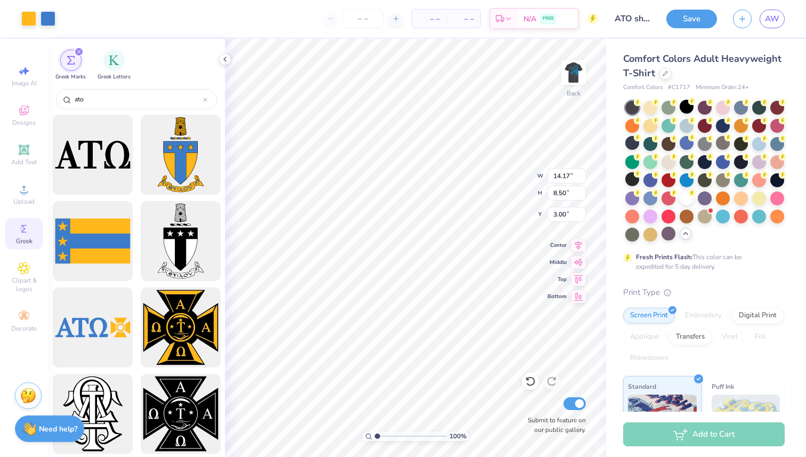
type input "11.86"
type input "3.43"
type input "4.23"
type input "3.00"
click at [34, 21] on div at bounding box center [28, 17] width 15 height 15
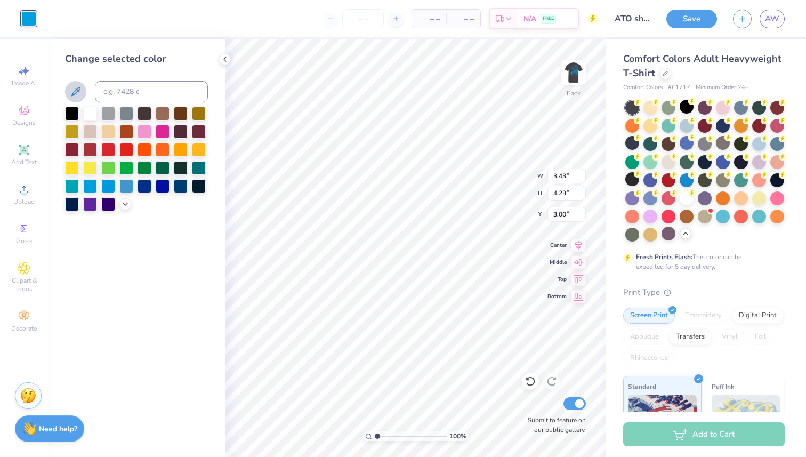
click at [83, 90] on button at bounding box center [75, 91] width 21 height 21
click at [93, 184] on div at bounding box center [90, 185] width 14 height 14
click at [104, 184] on div at bounding box center [108, 185] width 14 height 14
click at [93, 184] on div at bounding box center [90, 185] width 14 height 14
click at [107, 184] on div at bounding box center [108, 185] width 14 height 14
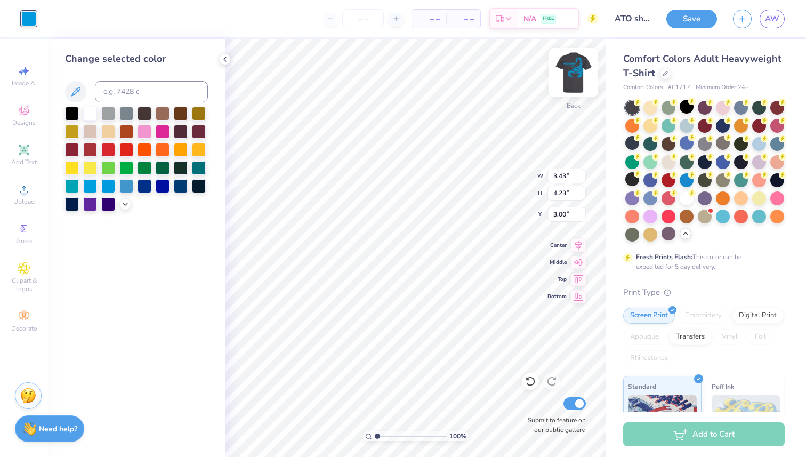
click at [566, 75] on img at bounding box center [573, 72] width 43 height 43
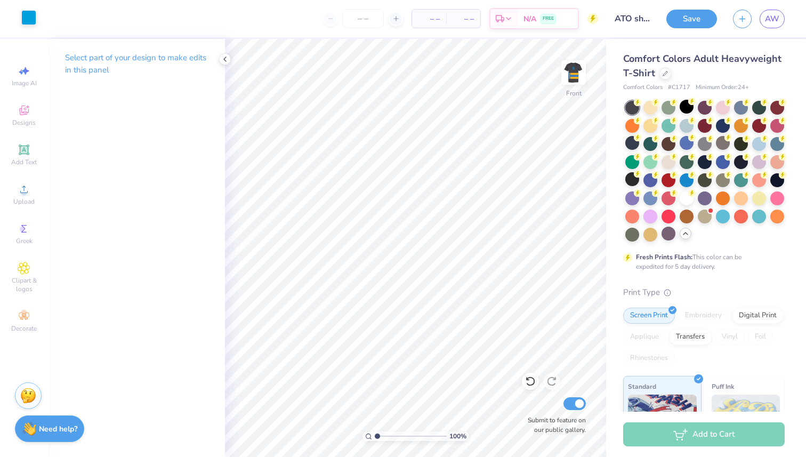
click at [33, 19] on div at bounding box center [28, 17] width 15 height 15
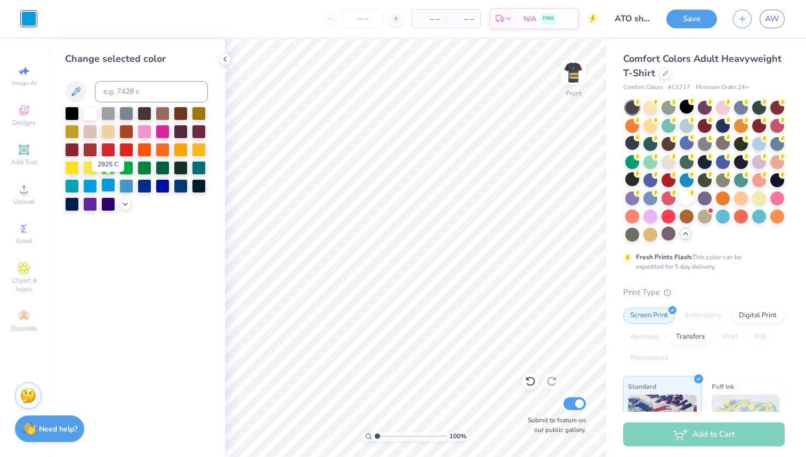
click at [110, 186] on div at bounding box center [108, 185] width 14 height 14
click at [570, 76] on img at bounding box center [573, 72] width 43 height 43
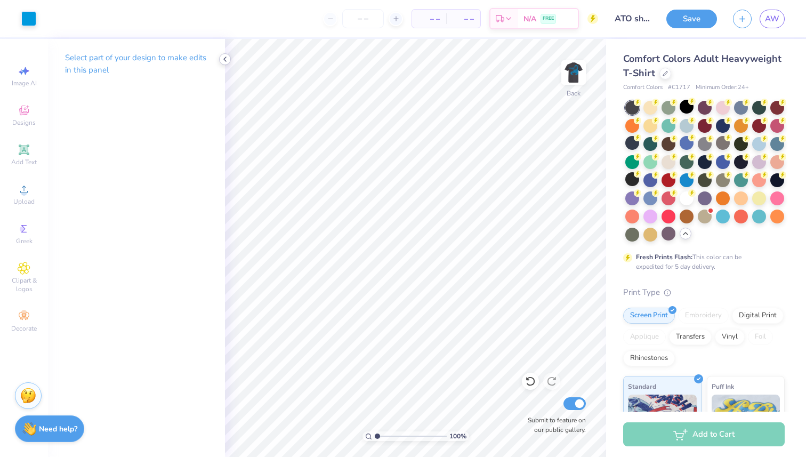
click at [222, 60] on icon at bounding box center [225, 59] width 9 height 9
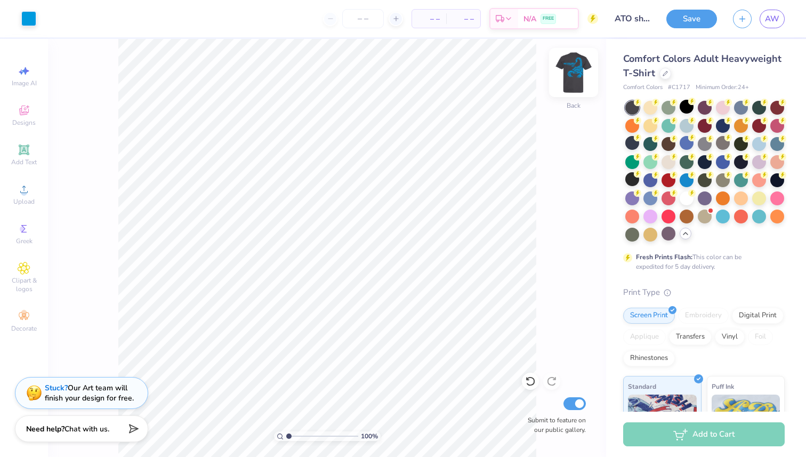
click at [567, 80] on img at bounding box center [573, 72] width 43 height 43
click at [570, 79] on img at bounding box center [573, 72] width 43 height 43
click at [570, 79] on img at bounding box center [573, 72] width 21 height 21
click at [29, 226] on icon at bounding box center [24, 228] width 13 height 13
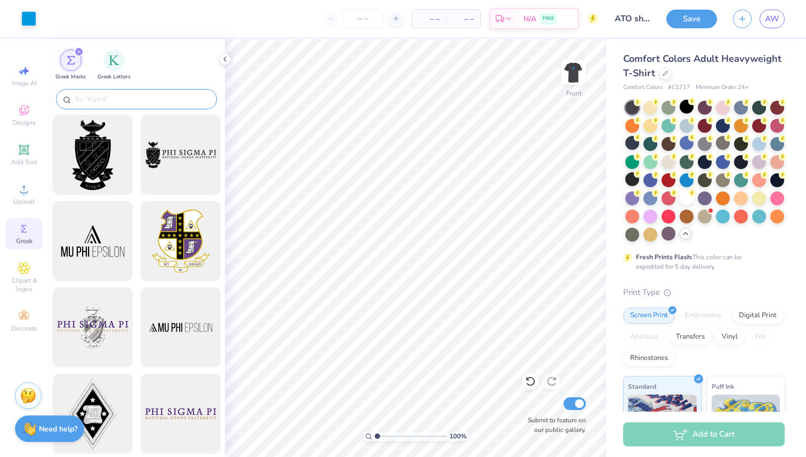
click at [125, 102] on input "text" at bounding box center [142, 99] width 136 height 11
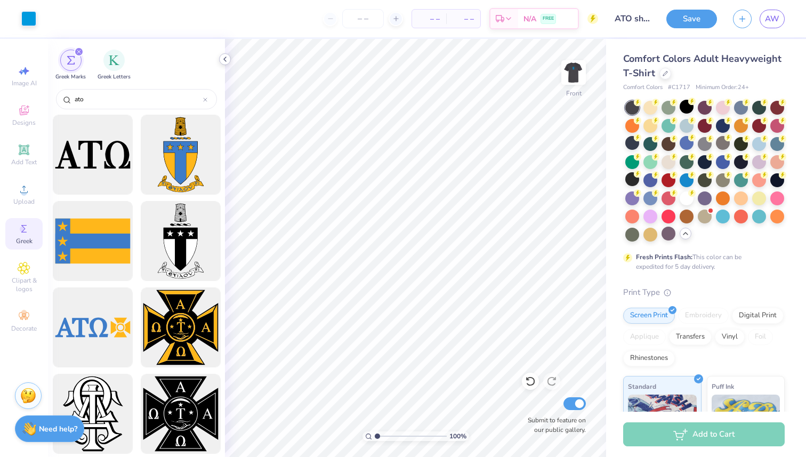
type input "ato"
click at [228, 60] on icon at bounding box center [225, 59] width 9 height 9
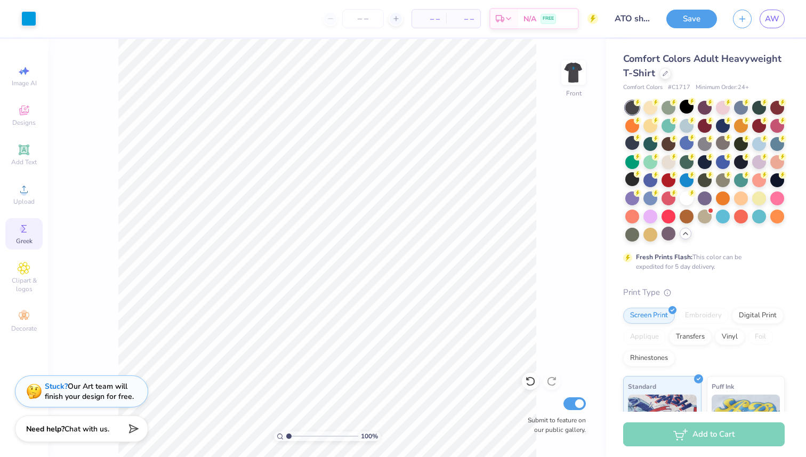
click at [91, 395] on div "Stuck? Our Art team will finish your design for free." at bounding box center [89, 391] width 89 height 20
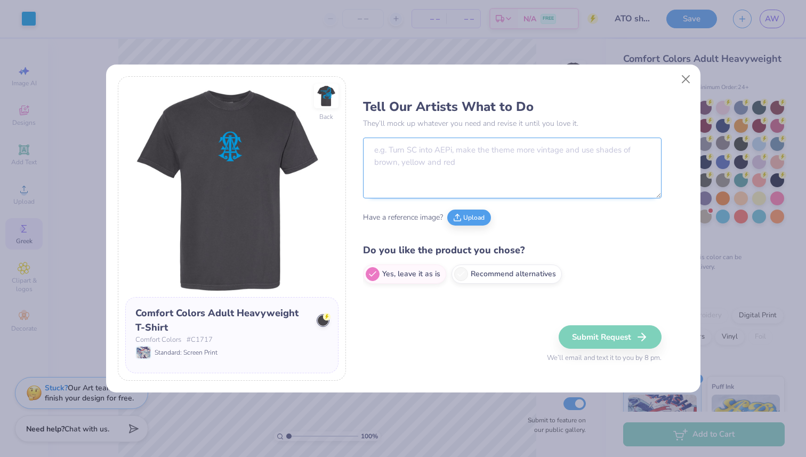
click at [420, 169] on textarea at bounding box center [512, 167] width 298 height 61
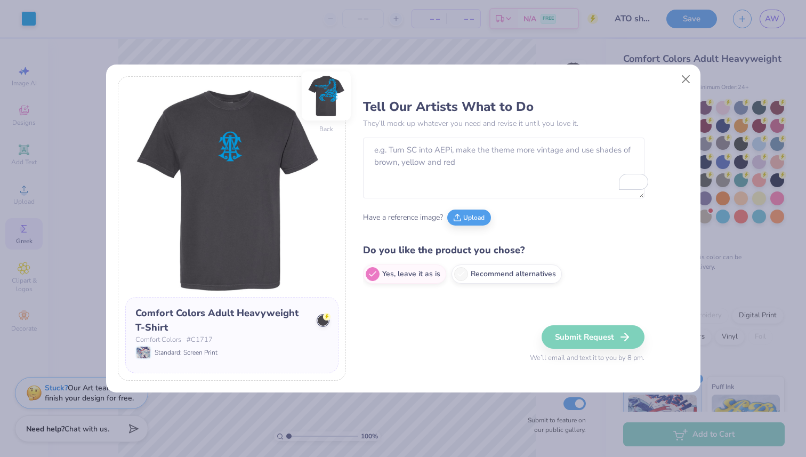
click at [317, 101] on img at bounding box center [326, 95] width 49 height 49
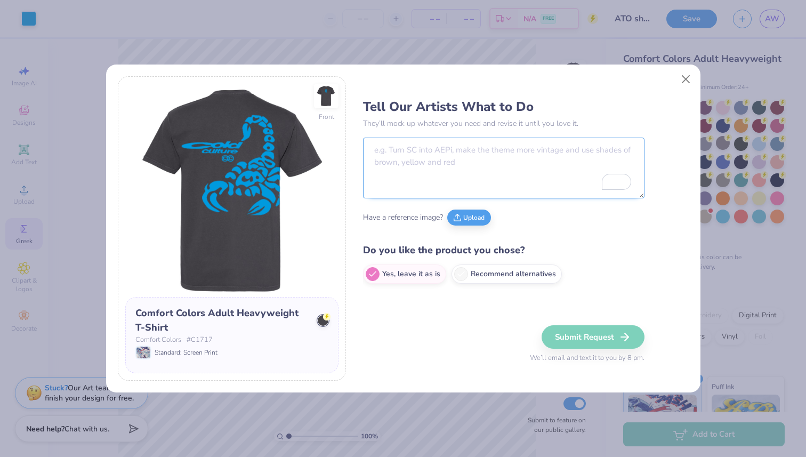
click at [402, 145] on textarea "To enrich screen reader interactions, please activate Accessibility in Grammarl…" at bounding box center [503, 167] width 281 height 61
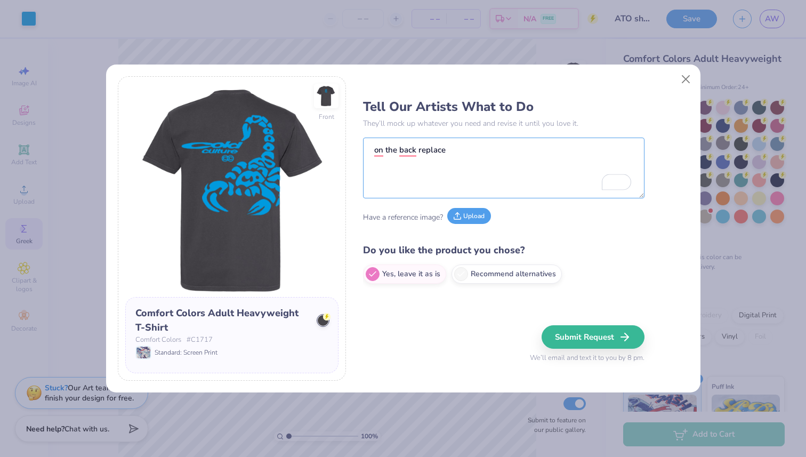
type textarea "on the back replace"
click at [473, 217] on button "Upload" at bounding box center [469, 216] width 44 height 16
click at [686, 79] on button "Close" at bounding box center [685, 79] width 20 height 20
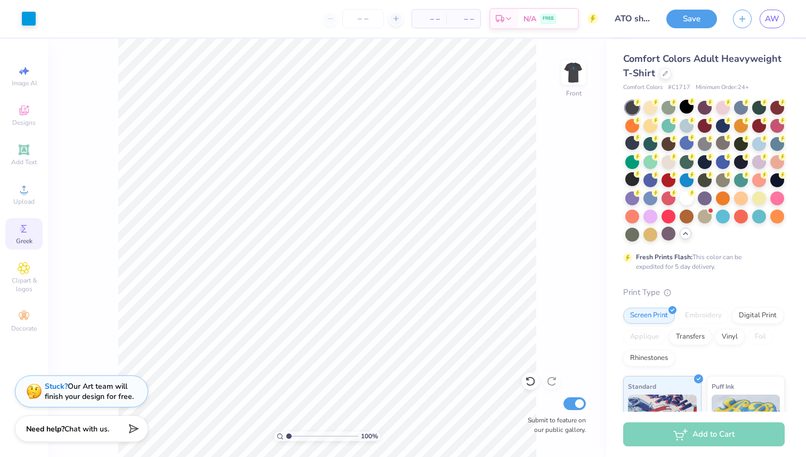
click at [88, 399] on div "Stuck? Our Art team will finish your design for free." at bounding box center [89, 391] width 89 height 20
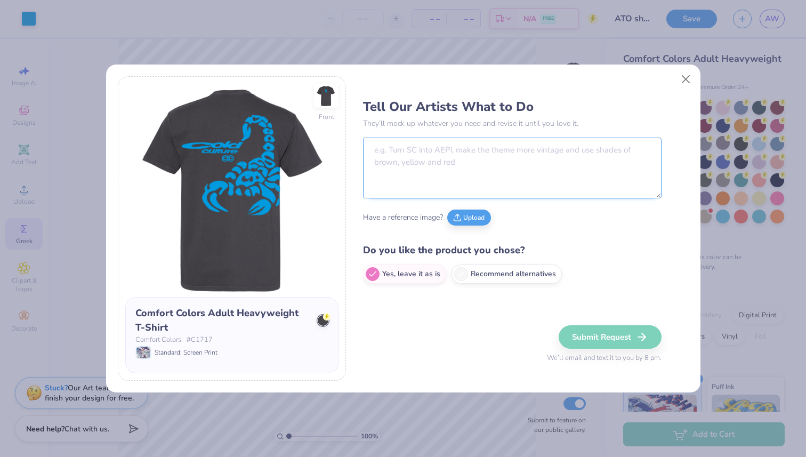
click at [386, 140] on textarea at bounding box center [512, 167] width 298 height 61
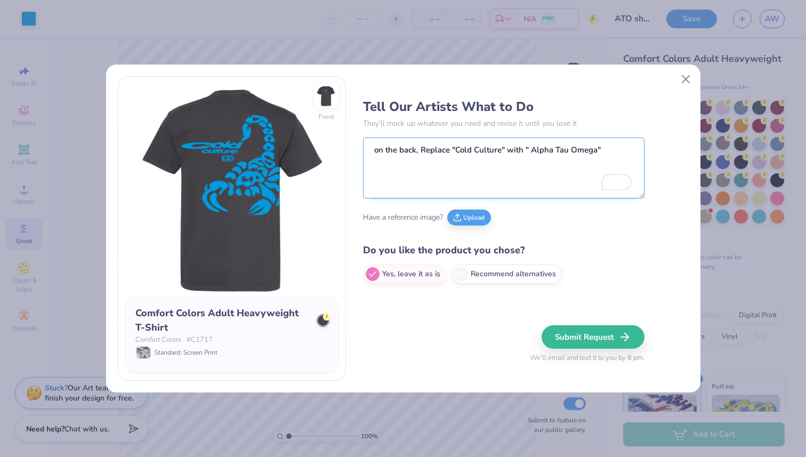
click at [529, 150] on textarea "on the back, Replace "Cold Culture" with " Alpha Tau Omega"" at bounding box center [503, 167] width 281 height 61
click at [610, 149] on textarea "on the back, Replace "Cold Culture" with "Alpha Tau Omega"" at bounding box center [503, 167] width 281 height 61
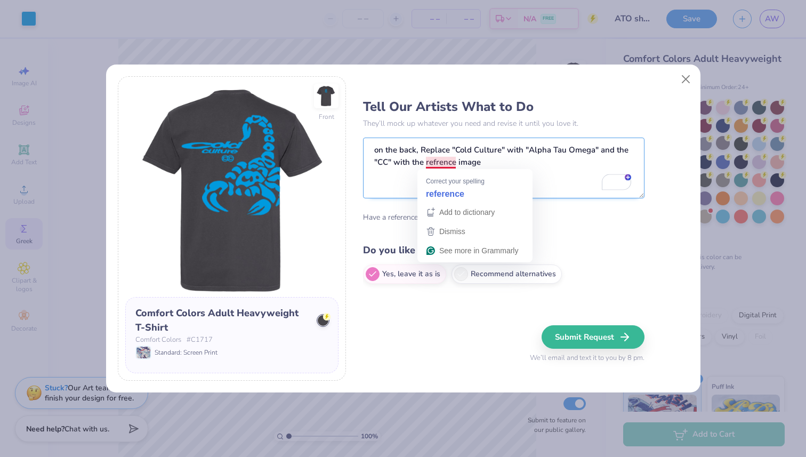
click at [448, 165] on textarea "on the back, Replace "Cold Culture" with "Alpha Tau Omega" and the "CC" with th…" at bounding box center [503, 167] width 281 height 61
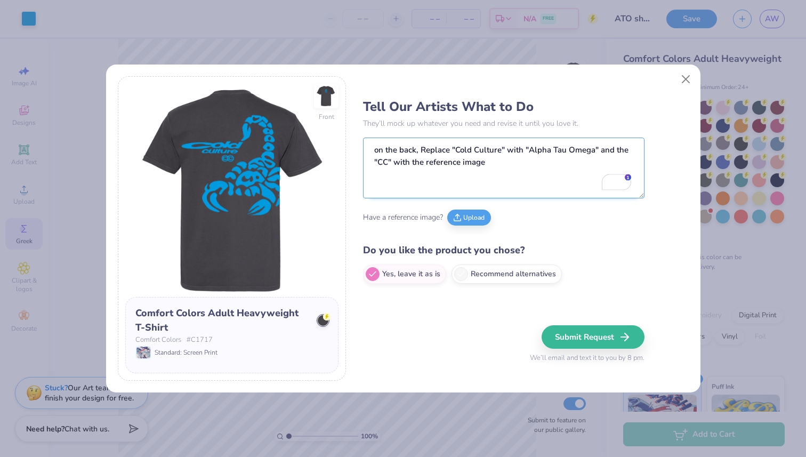
click at [499, 158] on textarea "on the back, Replace "Cold Culture" with "Alpha Tau Omega" and the "CC" with th…" at bounding box center [503, 167] width 281 height 61
click at [479, 218] on button "Upload" at bounding box center [469, 216] width 44 height 16
click at [551, 168] on textarea "On the back, replace "Cold Culture" with "Alpha Tau Omega" and the "CC" with th…" at bounding box center [503, 167] width 281 height 61
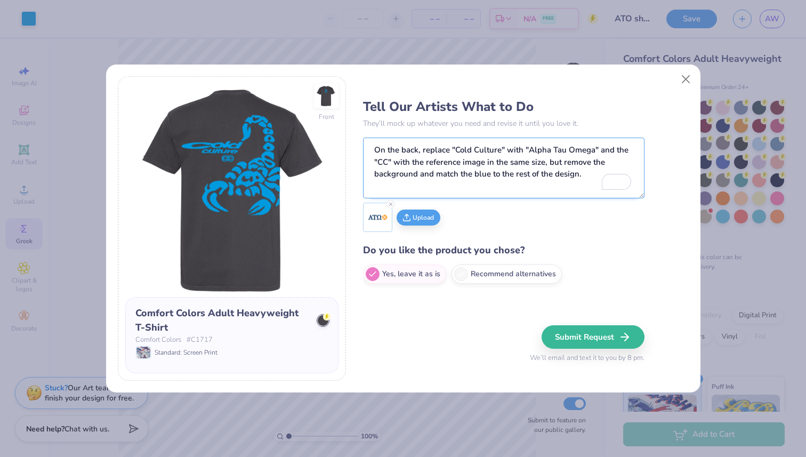
click at [493, 174] on textarea "On the back, replace "Cold Culture" with "Alpha Tau Omega" and the "CC" with th…" at bounding box center [503, 167] width 281 height 61
click at [492, 173] on textarea "On the back, replace "Cold Culture" with "Alpha Tau Omega" and the "CC" with th…" at bounding box center [503, 167] width 281 height 61
click at [483, 188] on textarea "On the back, replace "Cold Culture" with "Alpha Tau Omega" and the "CC" with th…" at bounding box center [503, 167] width 281 height 61
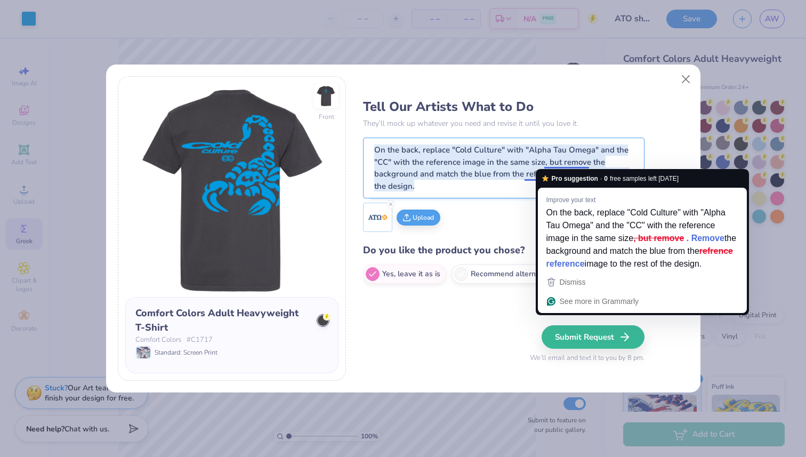
click at [563, 161] on textarea "On the back, replace "Cold Culture" with "Alpha Tau Omega" and the "CC" with th…" at bounding box center [503, 167] width 281 height 61
click at [505, 189] on textarea "On the back, replace "Cold Culture" with "Alpha Tau Omega" and the "CC" with th…" at bounding box center [503, 167] width 281 height 61
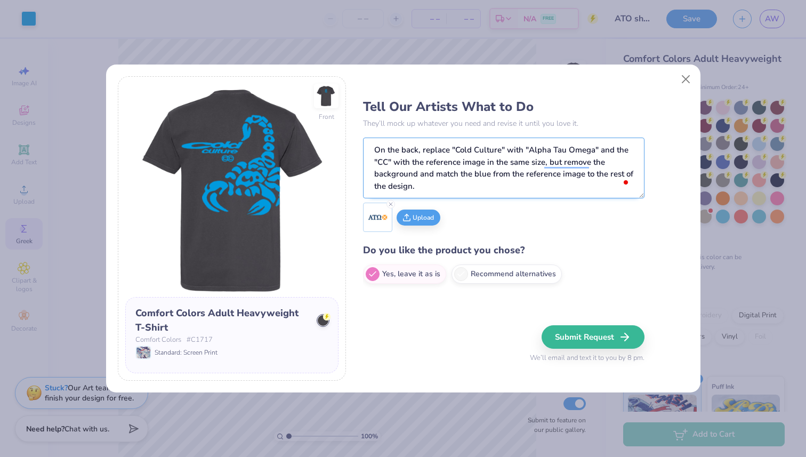
click at [501, 189] on textarea "On the back, replace "Cold Culture" with "Alpha Tau Omega" and the "CC" with th…" at bounding box center [503, 167] width 281 height 61
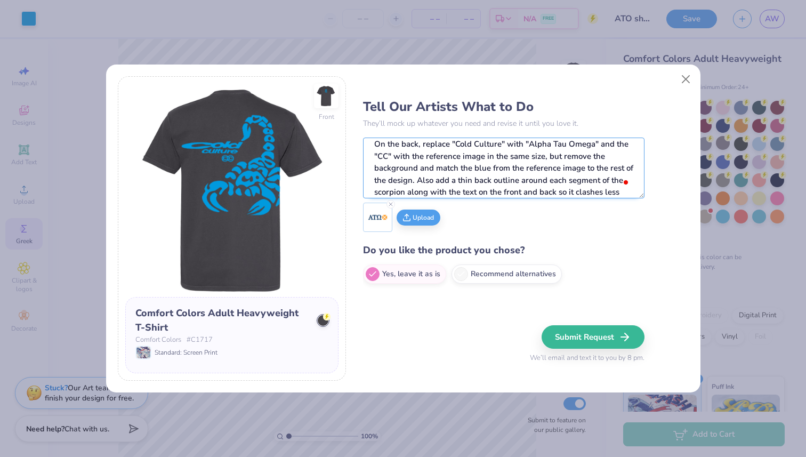
scroll to position [18, 0]
click at [565, 186] on textarea "On the back, replace "Cold Culture" with "Alpha Tau Omega" and the "CC" with th…" at bounding box center [503, 167] width 281 height 61
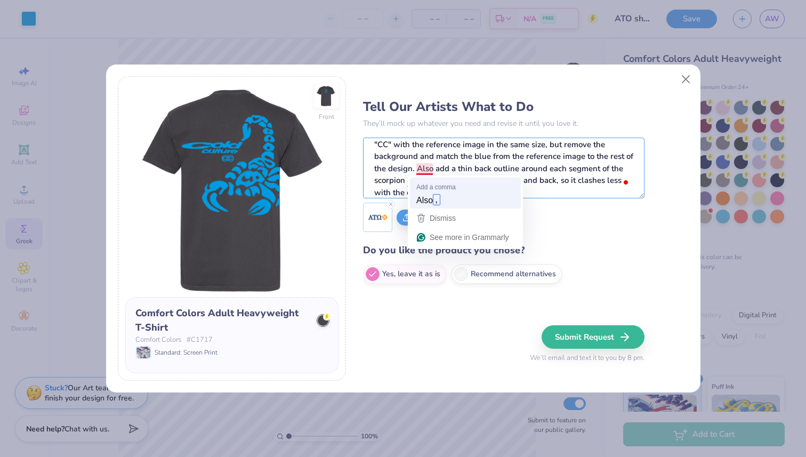
click at [425, 193] on textarea "On the back, replace "Cold Culture" with "Alpha Tau Omega" and the "CC" with th…" at bounding box center [503, 167] width 281 height 61
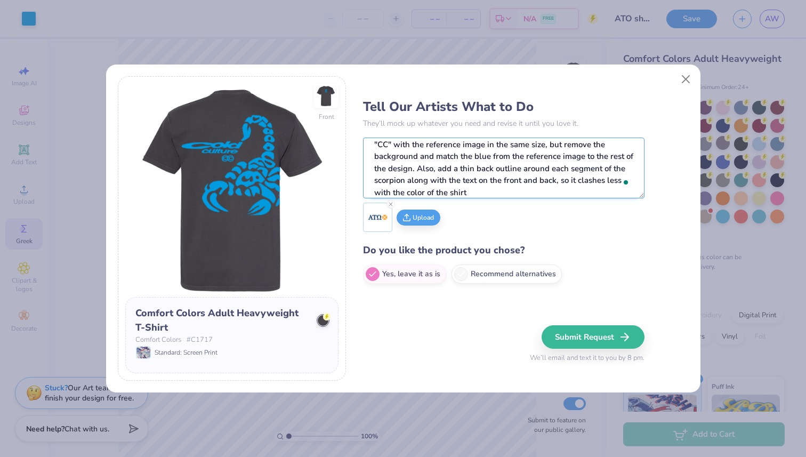
click at [482, 197] on textarea "On the back, replace "Cold Culture" with "Alpha Tau Omega" and the "CC" with th…" at bounding box center [503, 167] width 281 height 61
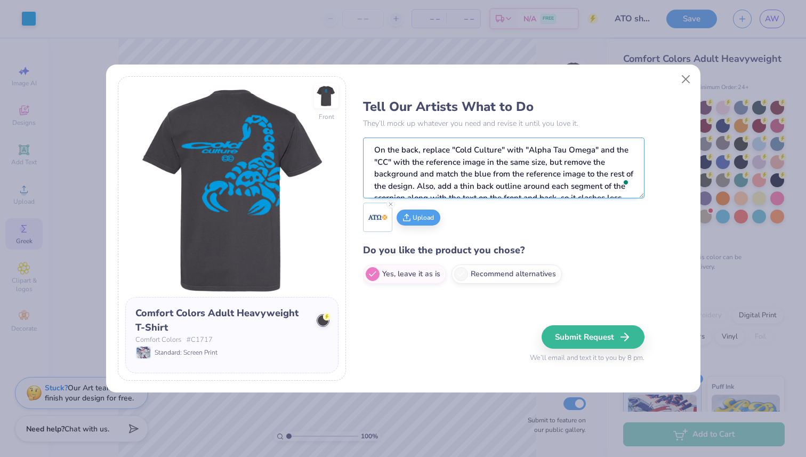
scroll to position [24, 0]
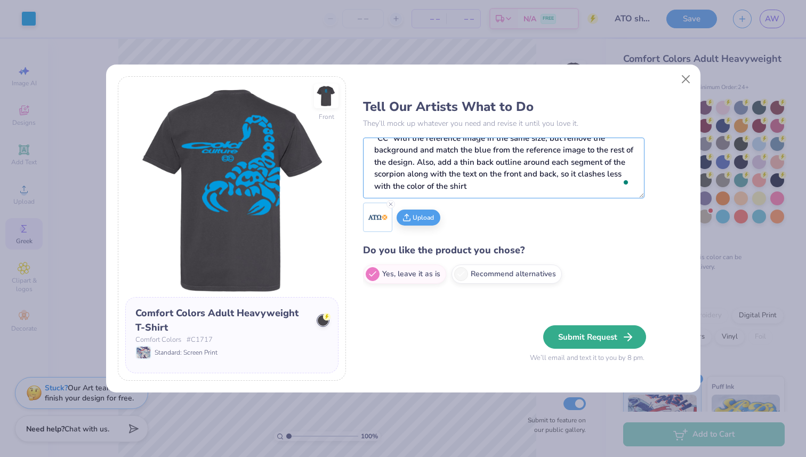
type textarea "On the back, replace "Cold Culture" with "Alpha Tau Omega" and the "CC" with th…"
click at [604, 340] on button "Submit Request" at bounding box center [594, 336] width 103 height 23
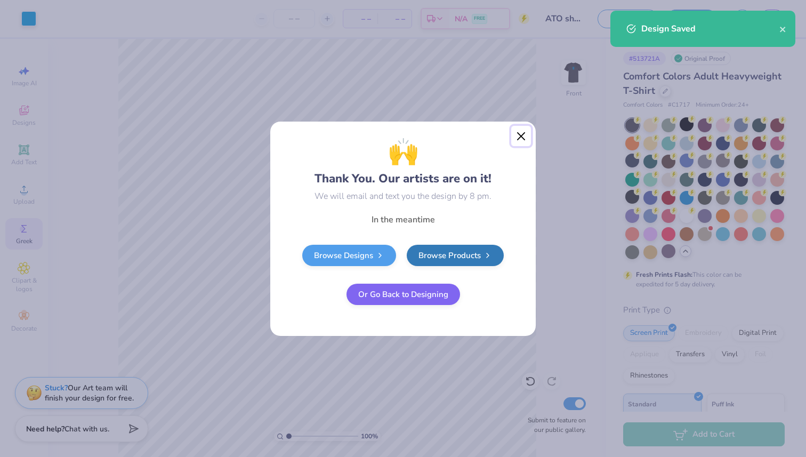
click at [521, 133] on button "Close" at bounding box center [521, 136] width 20 height 20
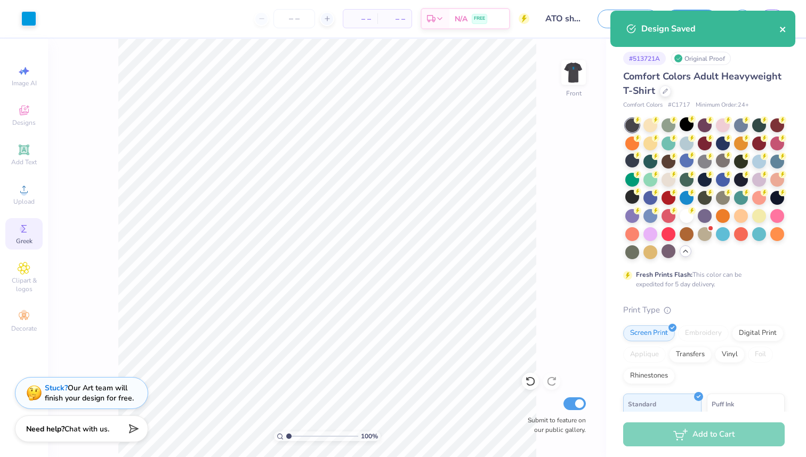
click at [785, 27] on icon "close" at bounding box center [782, 29] width 7 height 9
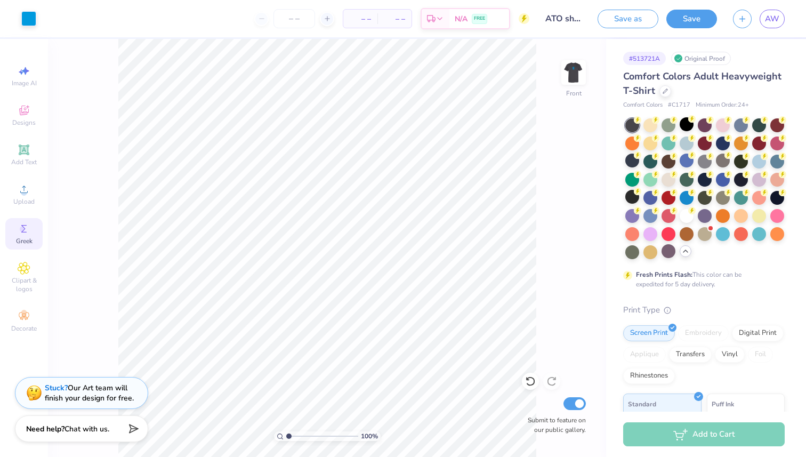
click at [773, 18] on div "Design Saved" at bounding box center [702, 33] width 189 height 48
click at [773, 18] on span "AW" at bounding box center [772, 19] width 14 height 12
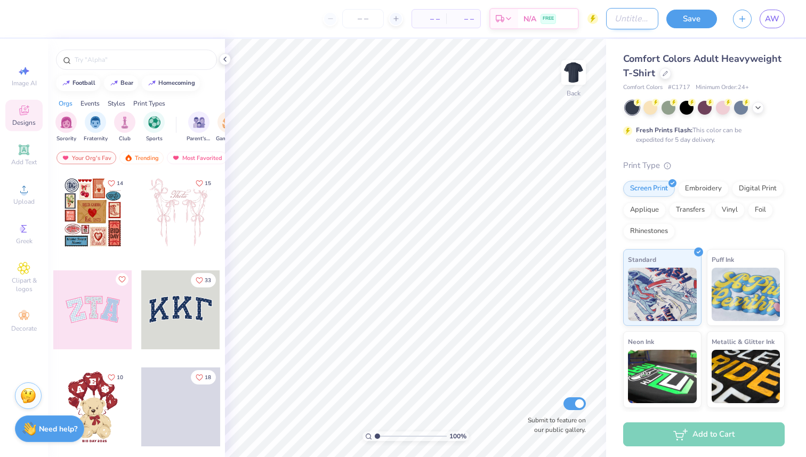
click at [630, 17] on input "Design Title" at bounding box center [632, 18] width 52 height 21
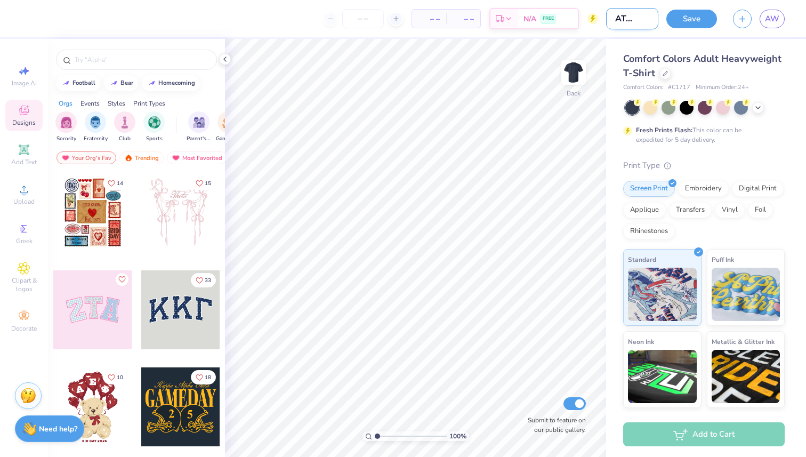
scroll to position [0, 18]
type input "HD ATO shirt"
click at [228, 58] on icon at bounding box center [225, 59] width 9 height 9
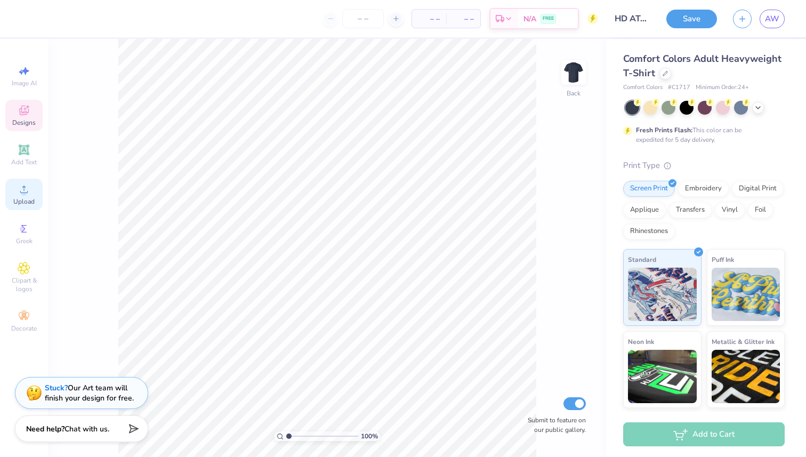
click at [34, 186] on div "Upload" at bounding box center [23, 194] width 37 height 31
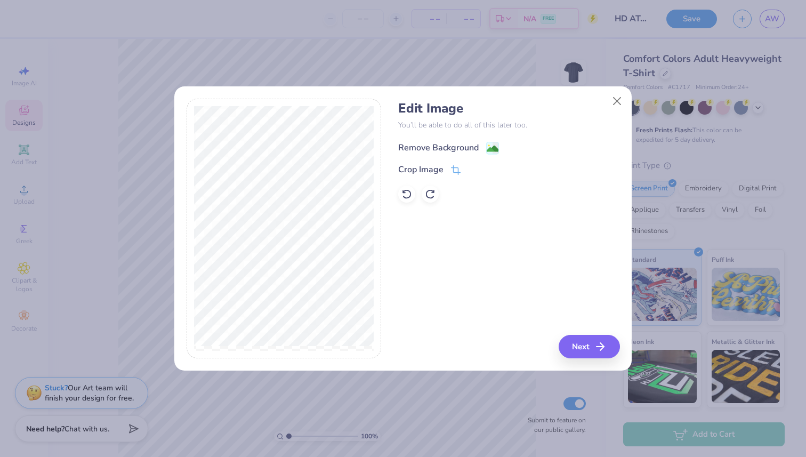
click at [445, 143] on div "Remove Background" at bounding box center [438, 147] width 80 height 13
click at [585, 350] on button "Next" at bounding box center [590, 346] width 61 height 23
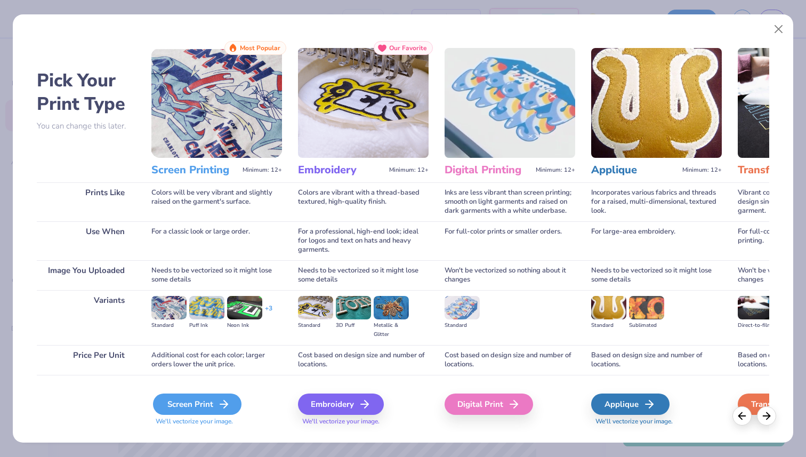
click at [210, 400] on div "Screen Print" at bounding box center [197, 403] width 88 height 21
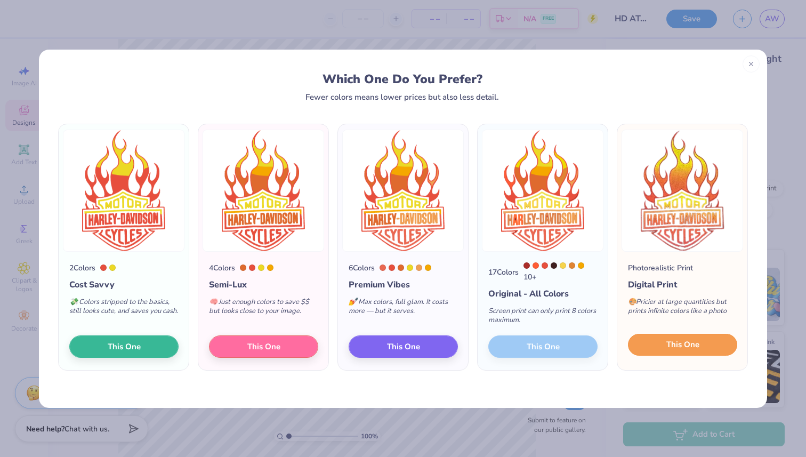
click at [659, 340] on button "This One" at bounding box center [682, 345] width 109 height 22
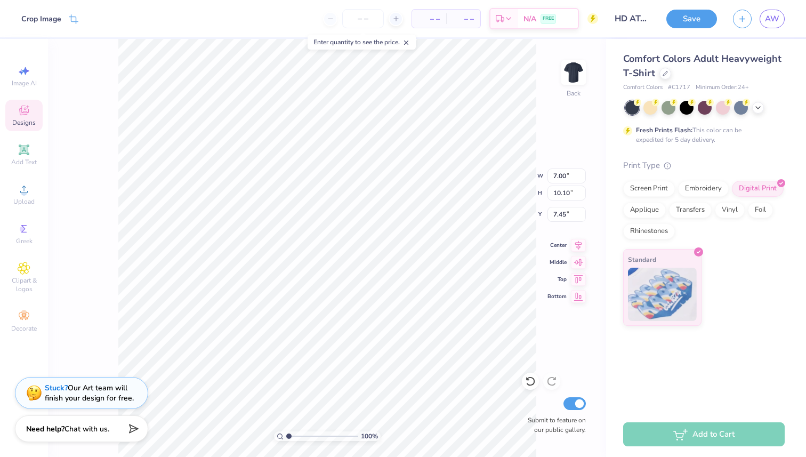
type input "6.95"
type input "10.03"
type input "7.52"
type input "10.06"
type input "7.50"
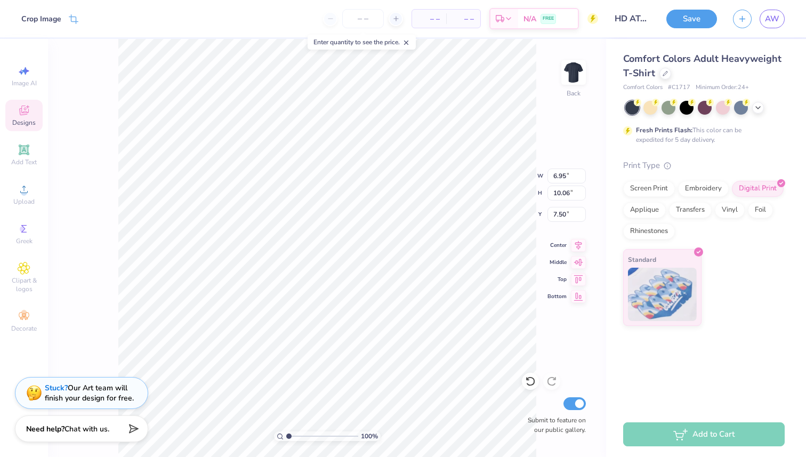
type input "3.00"
type input "5.04"
type input "7.30"
type input "3.00"
click at [65, 403] on div "Stuck? Our Art team will finish your design for free." at bounding box center [81, 391] width 133 height 32
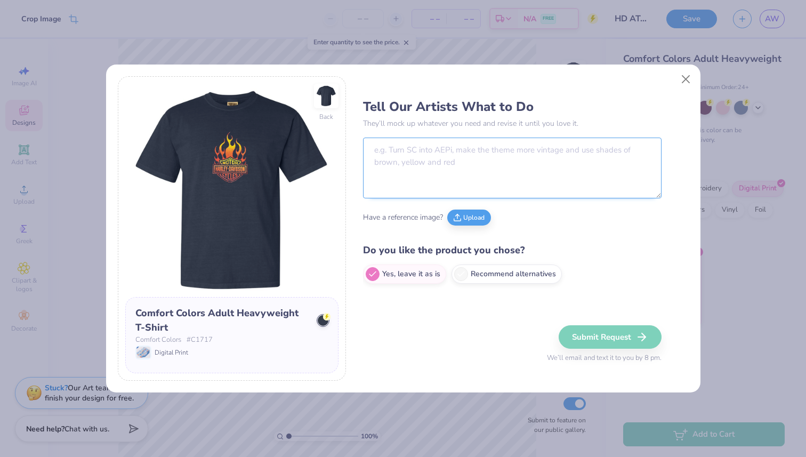
click at [383, 165] on textarea at bounding box center [512, 167] width 298 height 61
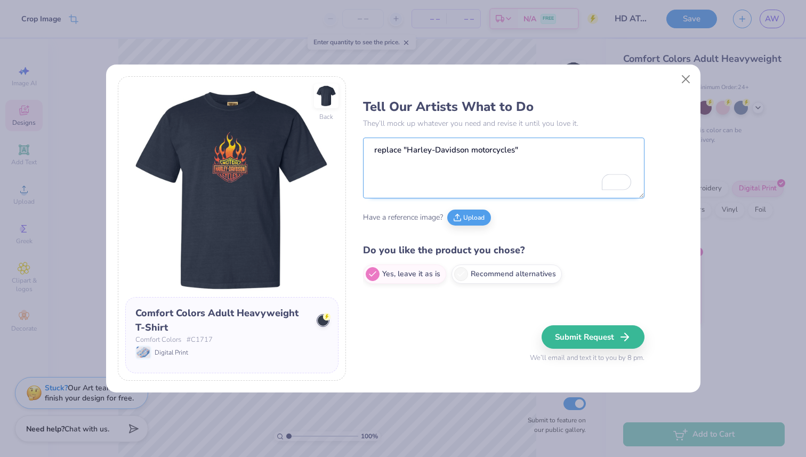
click at [529, 152] on textarea "replace "Harley-Davidson motorcycles"" at bounding box center [503, 167] width 281 height 61
click at [538, 162] on textarea "Replace "Harley-Davidson motorcycles" with "Alpha Tau Omega" and also incorpora…" at bounding box center [503, 167] width 281 height 61
click at [491, 163] on textarea "Replace "Harley-Davidson motorcycles" with "Alpha Tau Omega" and also incorpora…" at bounding box center [503, 167] width 281 height 61
click at [537, 168] on textarea "Replace "Harley-Davidson motorcycles" with "Alpha Tau Omega" and also incorpora…" at bounding box center [503, 167] width 281 height 61
click at [585, 162] on textarea "Replace "Harley-Davidson motorcycles" with "Alpha Tau Omega" and also incorpora…" at bounding box center [503, 167] width 281 height 61
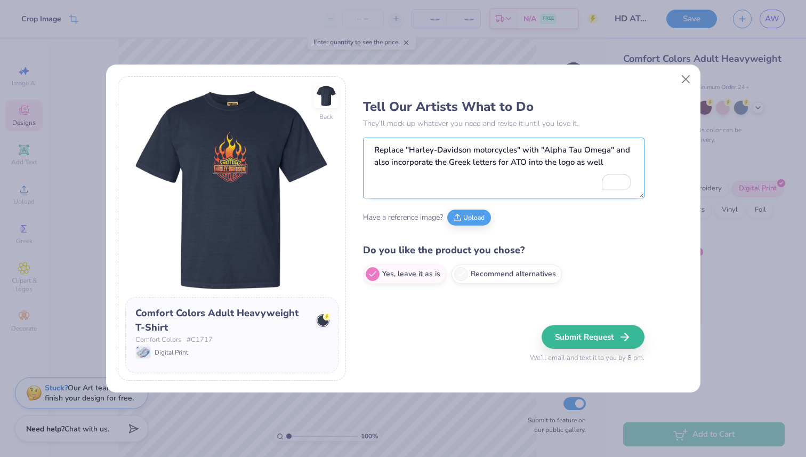
click at [611, 167] on textarea "Replace "Harley-Davidson motorcycles" with "Alpha Tau Omega" and also incorpora…" at bounding box center [503, 167] width 281 height 61
click at [515, 151] on textarea "Replace "Harley-Davidson motorcycles" with "Alpha Tau Omega" and also incorpora…" at bounding box center [503, 167] width 281 height 61
click at [561, 150] on textarea "Replace "Harley-Davidson" with "Alpha Tau Omega" and also incorporate the Greek…" at bounding box center [503, 167] width 281 height 61
click at [557, 149] on textarea "Replace "Harley-Davidson" with "Alpha Tau" and also incorporate the Greek lette…" at bounding box center [503, 167] width 281 height 61
drag, startPoint x: 409, startPoint y: 162, endPoint x: 419, endPoint y: 176, distance: 17.6
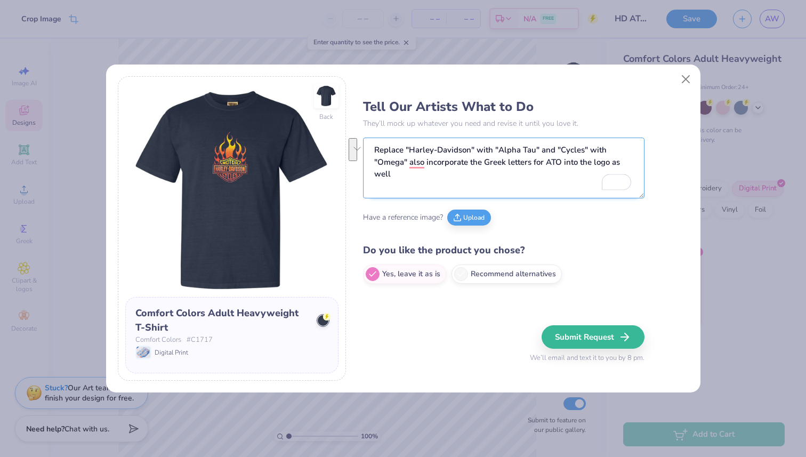
click at [419, 176] on textarea "Replace "Harley-Davidson" with "Alpha Tau" and "Cycles" with "Omega" also incor…" at bounding box center [503, 167] width 281 height 61
click at [546, 154] on textarea "Replace "Harley-Davidson" with "Alpha Tau," and "Cycles" with "Omega" and "Moto…" at bounding box center [503, 167] width 281 height 61
click at [536, 148] on textarea "Replace "Harley-Davidson" with "Alpha Tau," and "Cycles" with "Omega" and "Moto…" at bounding box center [503, 167] width 281 height 61
click at [540, 169] on textarea "Replace "Harley-Davidson" with "Alpha Tau" and "Cycles" with "Omega" and "Motor…" at bounding box center [503, 167] width 281 height 61
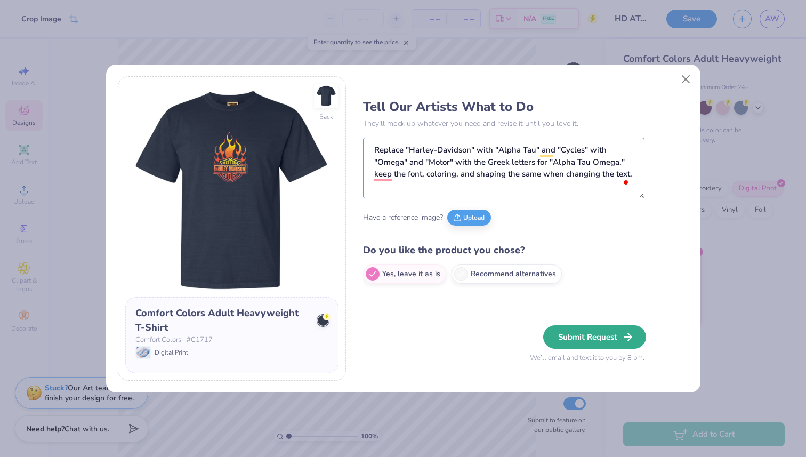
type textarea "Replace "Harley-Davidson" with "Alpha Tau" and "Cycles" with "Omega" and "Motor…"
click at [594, 342] on button "Submit Request" at bounding box center [594, 336] width 103 height 23
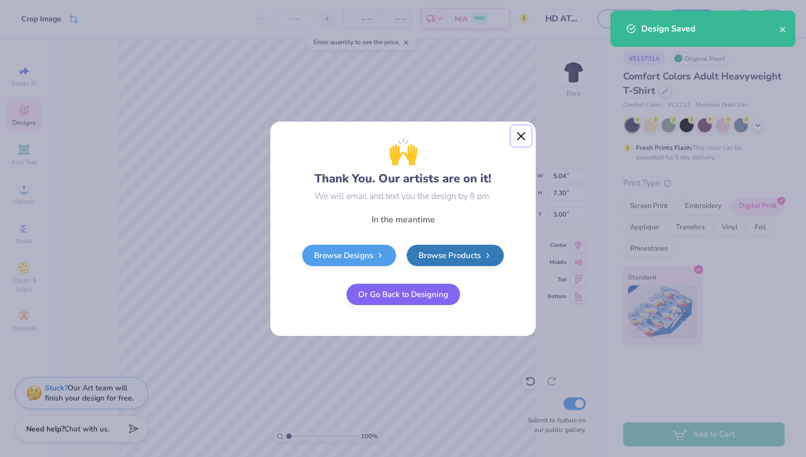
click at [522, 132] on button "Close" at bounding box center [521, 136] width 20 height 20
